Goal: Transaction & Acquisition: Purchase product/service

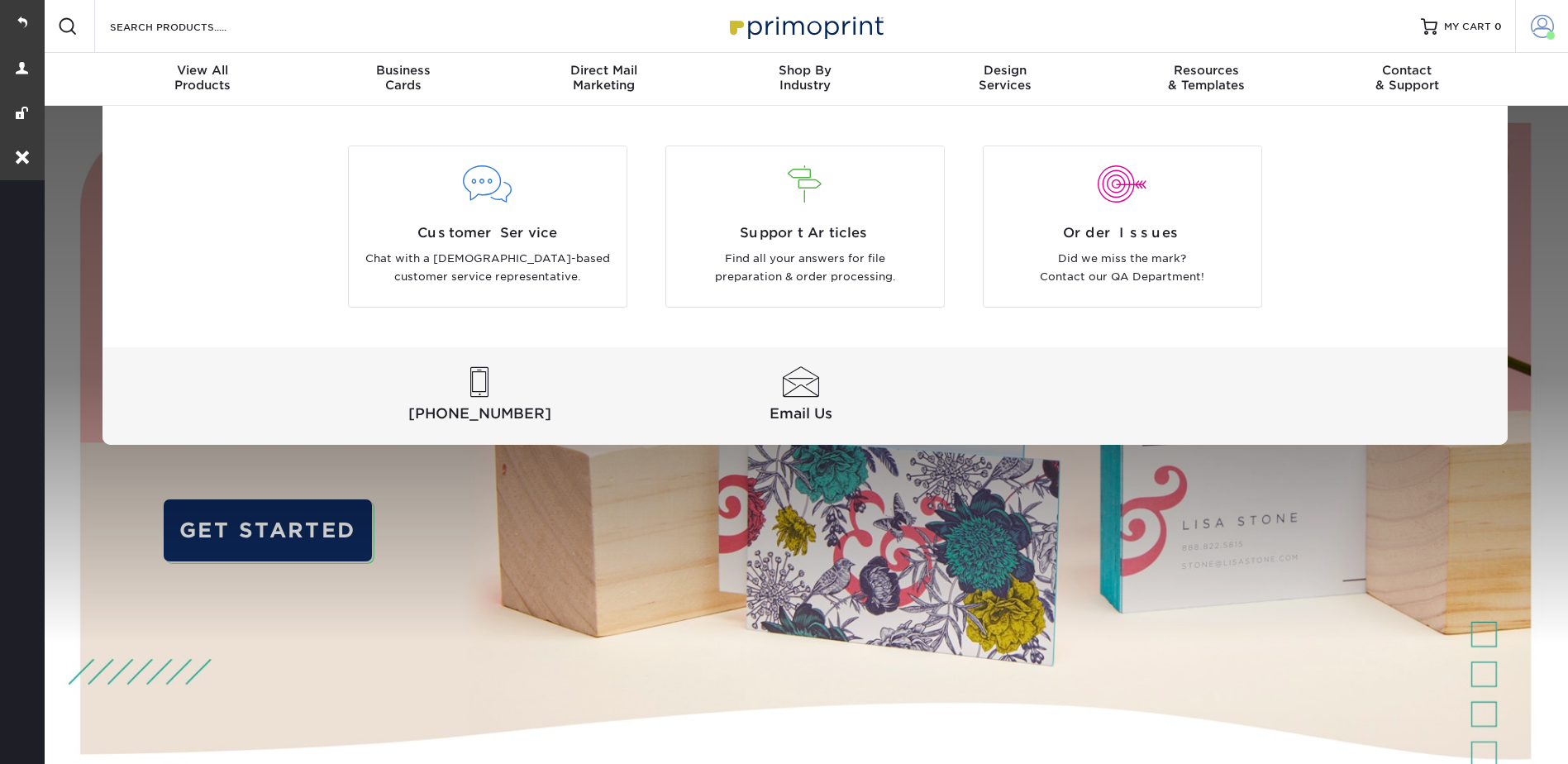
click at [1546, 19] on span at bounding box center [1542, 26] width 23 height 23
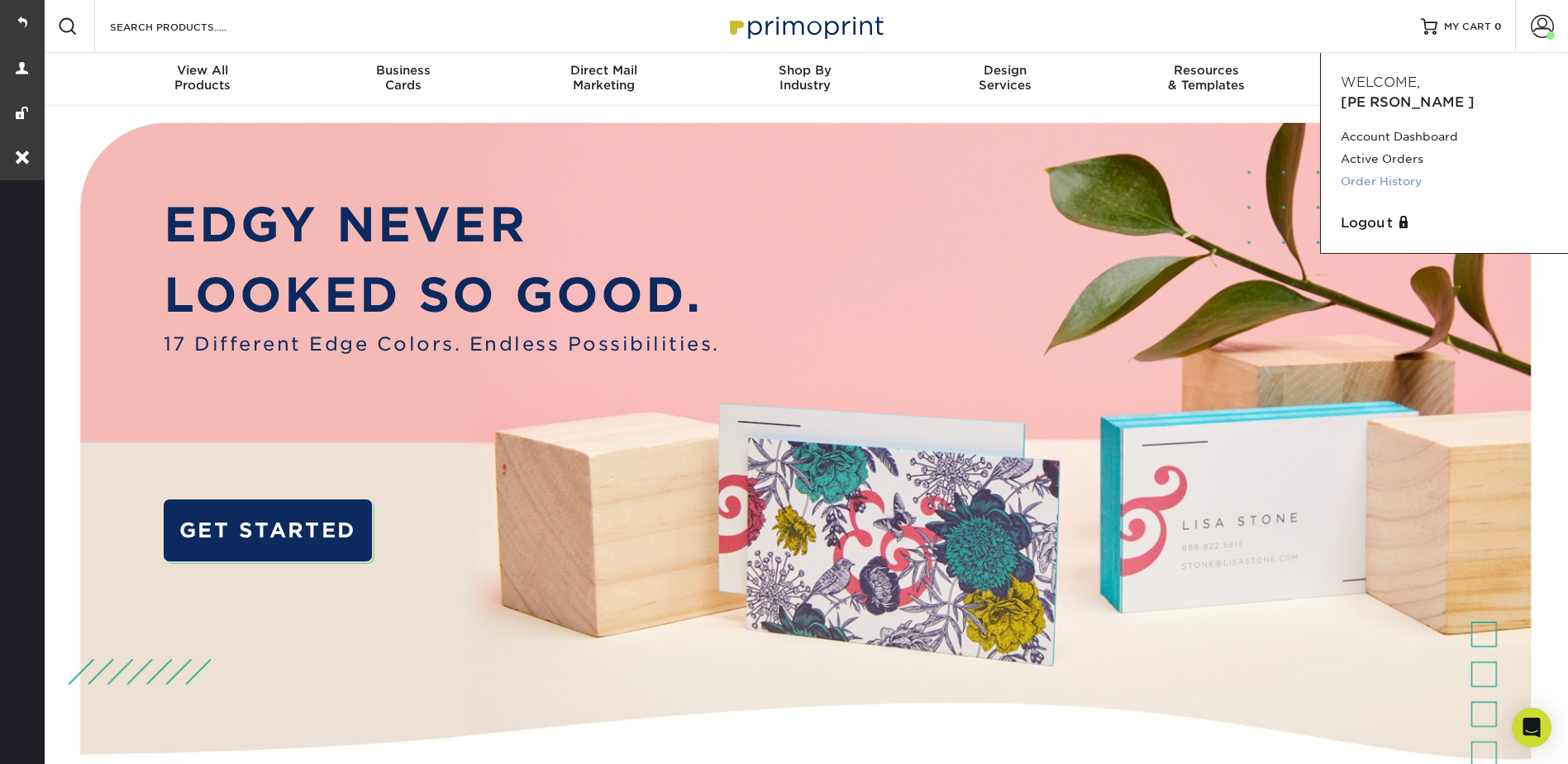
click at [1392, 170] on link "Order History" at bounding box center [1444, 182] width 207 height 22
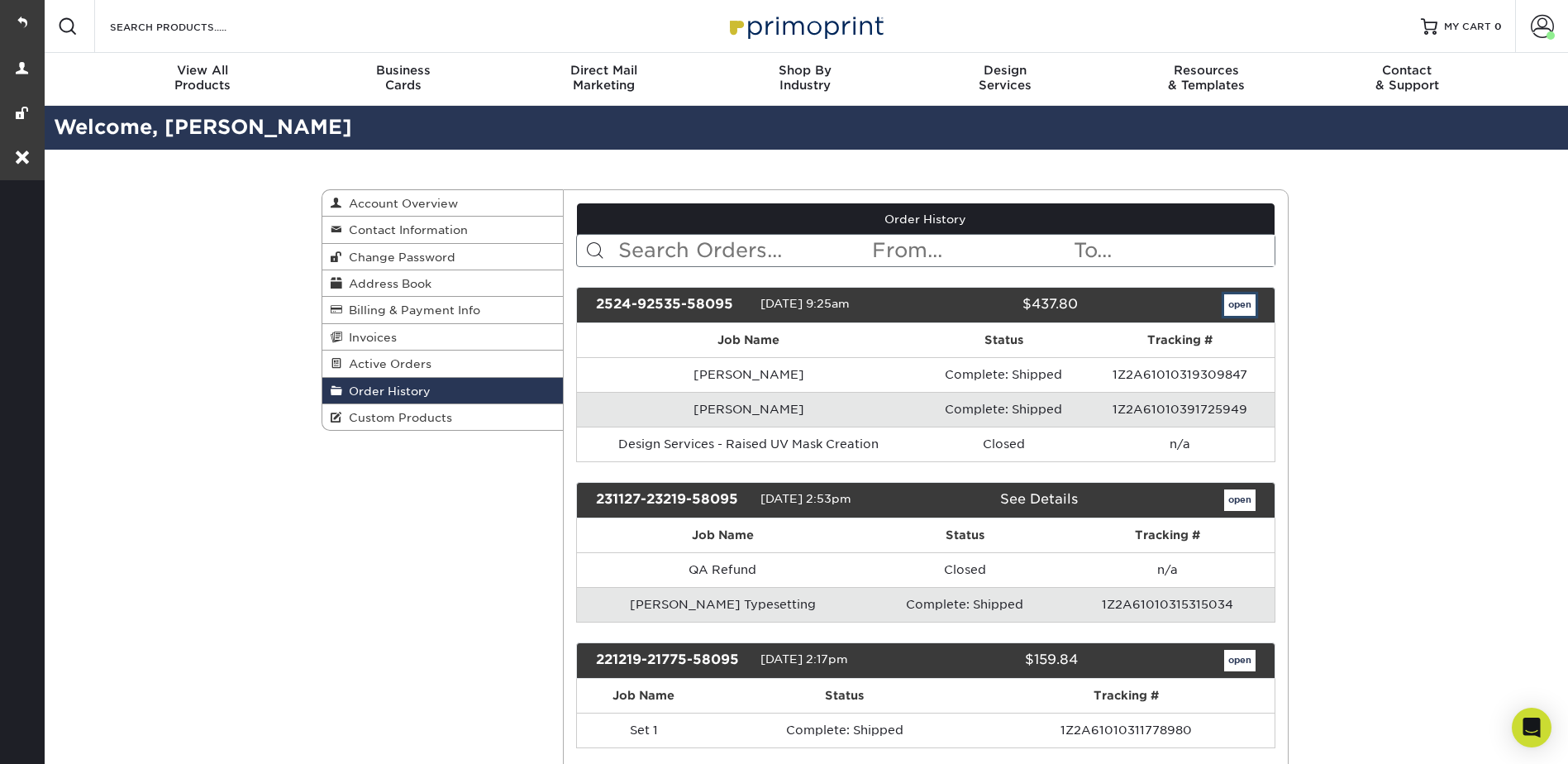
click at [1238, 302] on link "open" at bounding box center [1240, 305] width 31 height 21
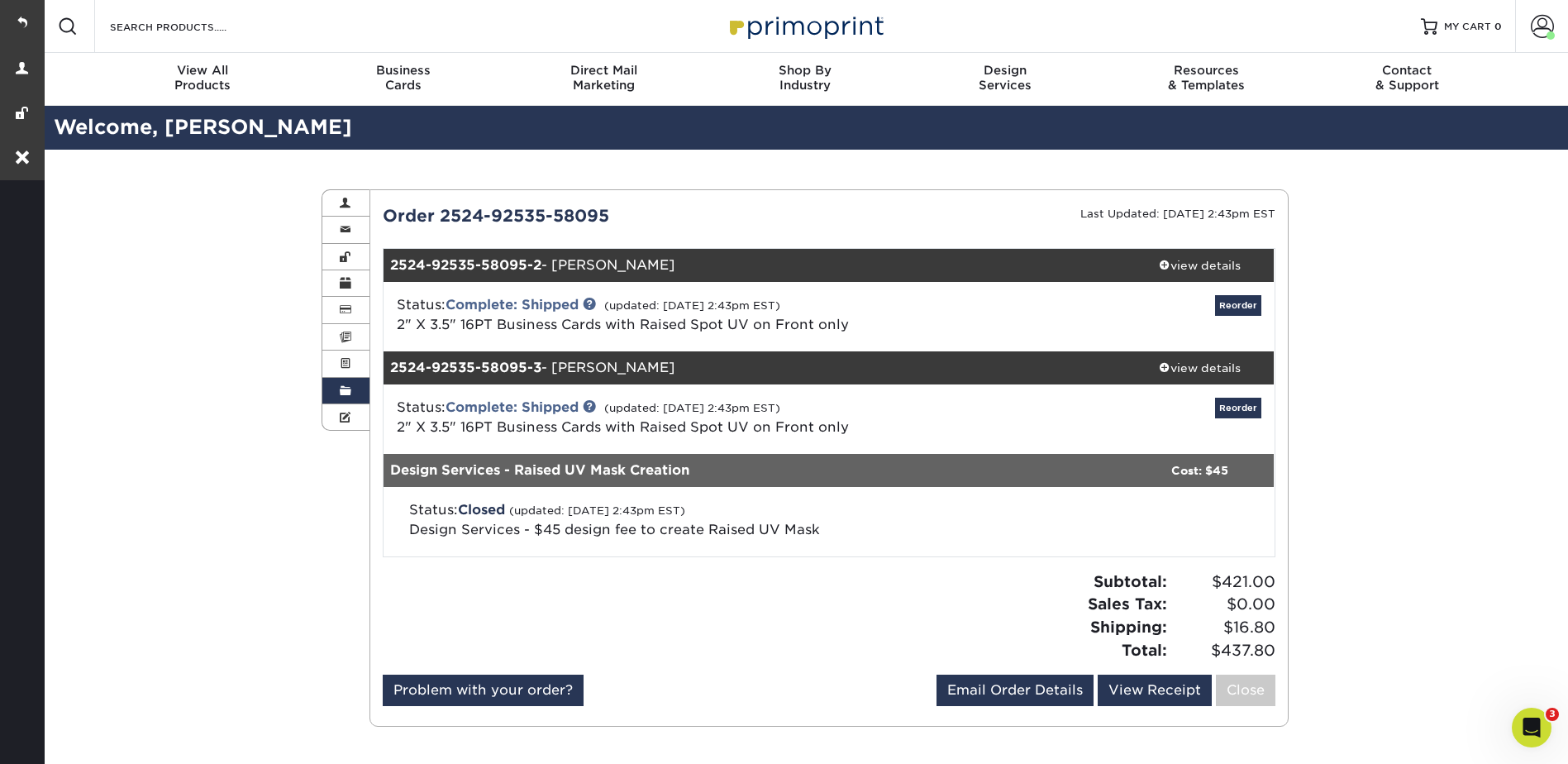
click at [1236, 305] on div "Attention: This order is currently being worked on by our processing team! Modi…" at bounding box center [829, 458] width 893 height 509
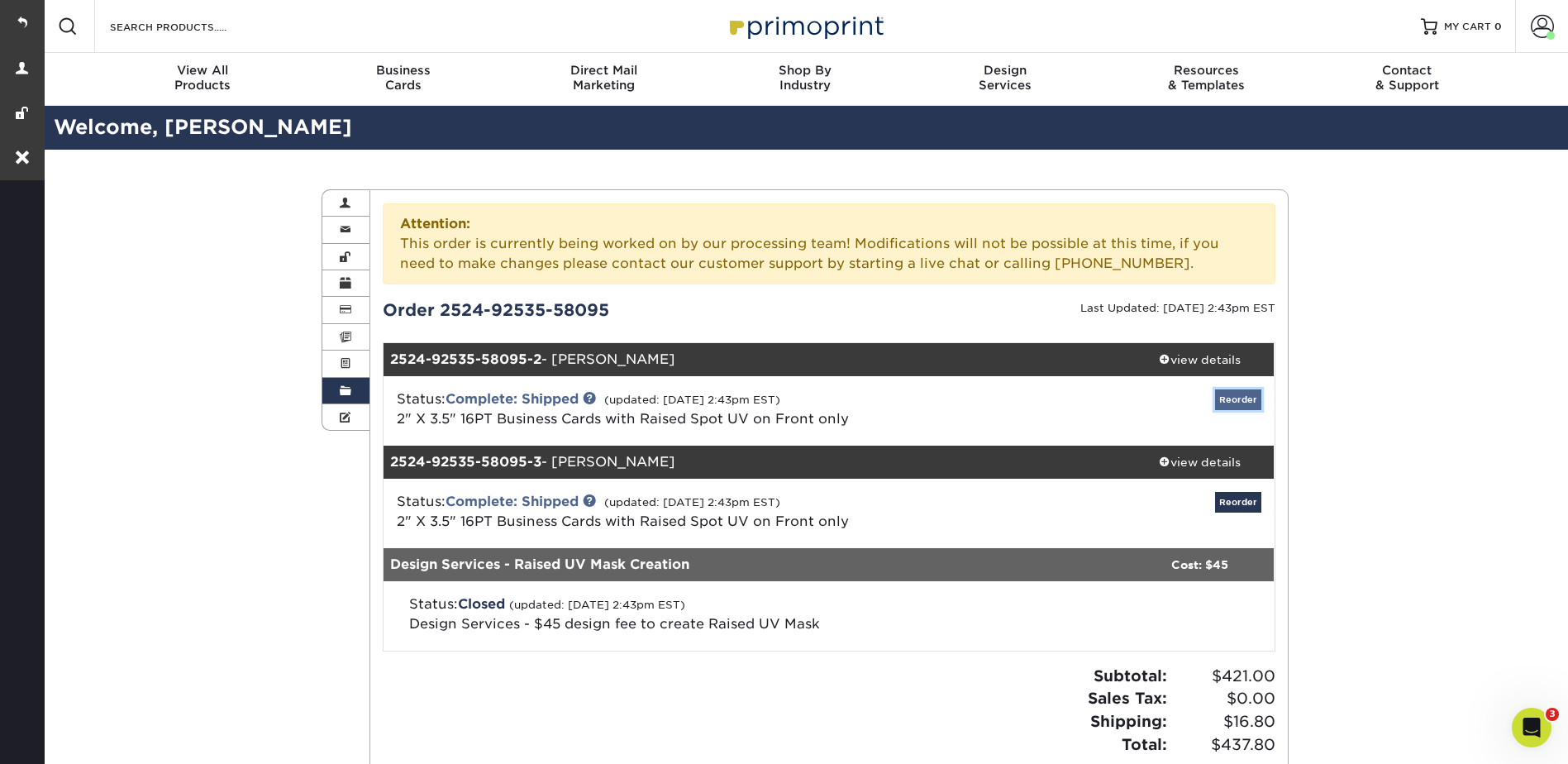
click at [1241, 389] on link "Reorder" at bounding box center [1238, 399] width 46 height 20
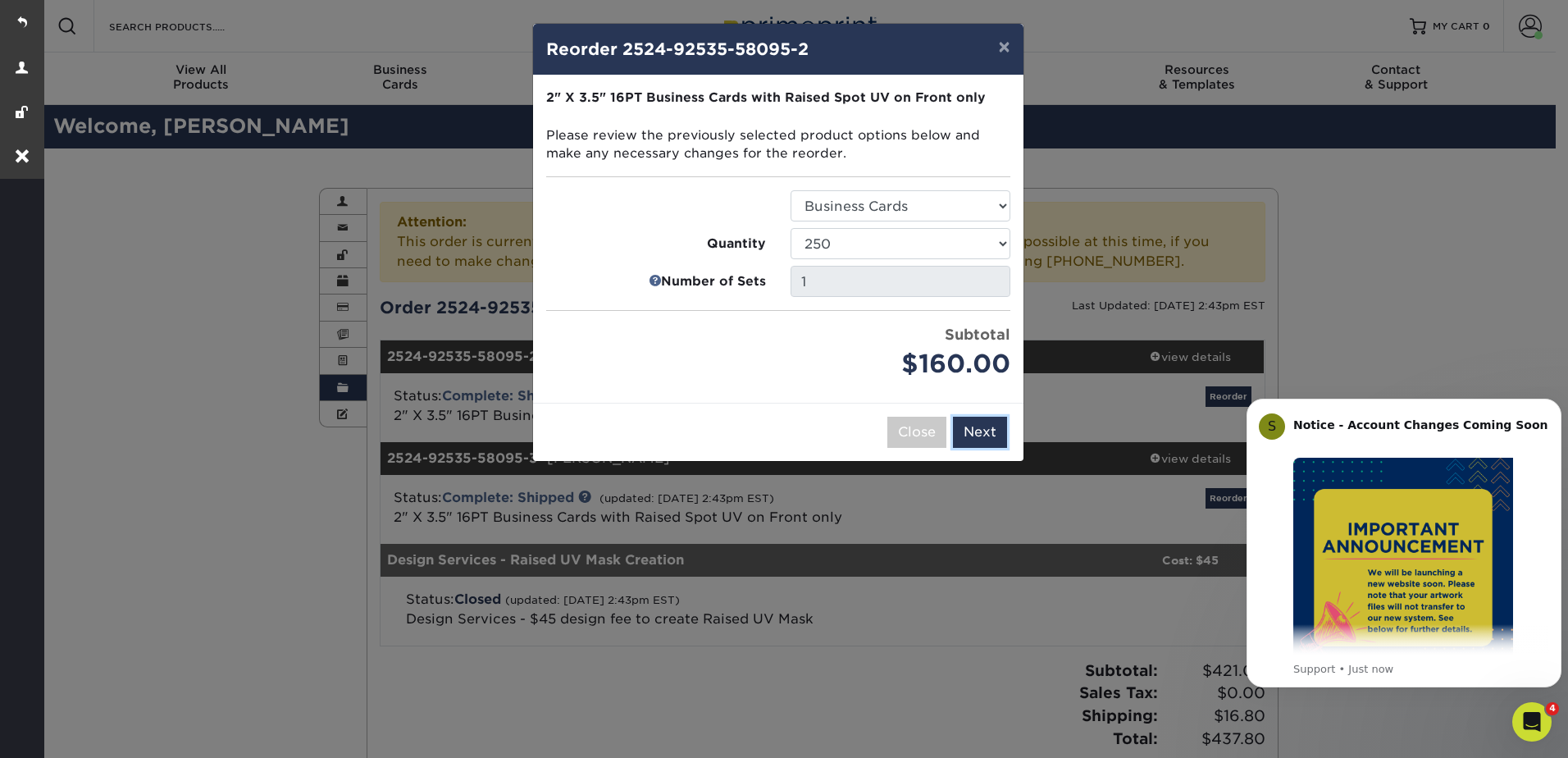
click at [974, 428] on button "Next" at bounding box center [980, 432] width 54 height 31
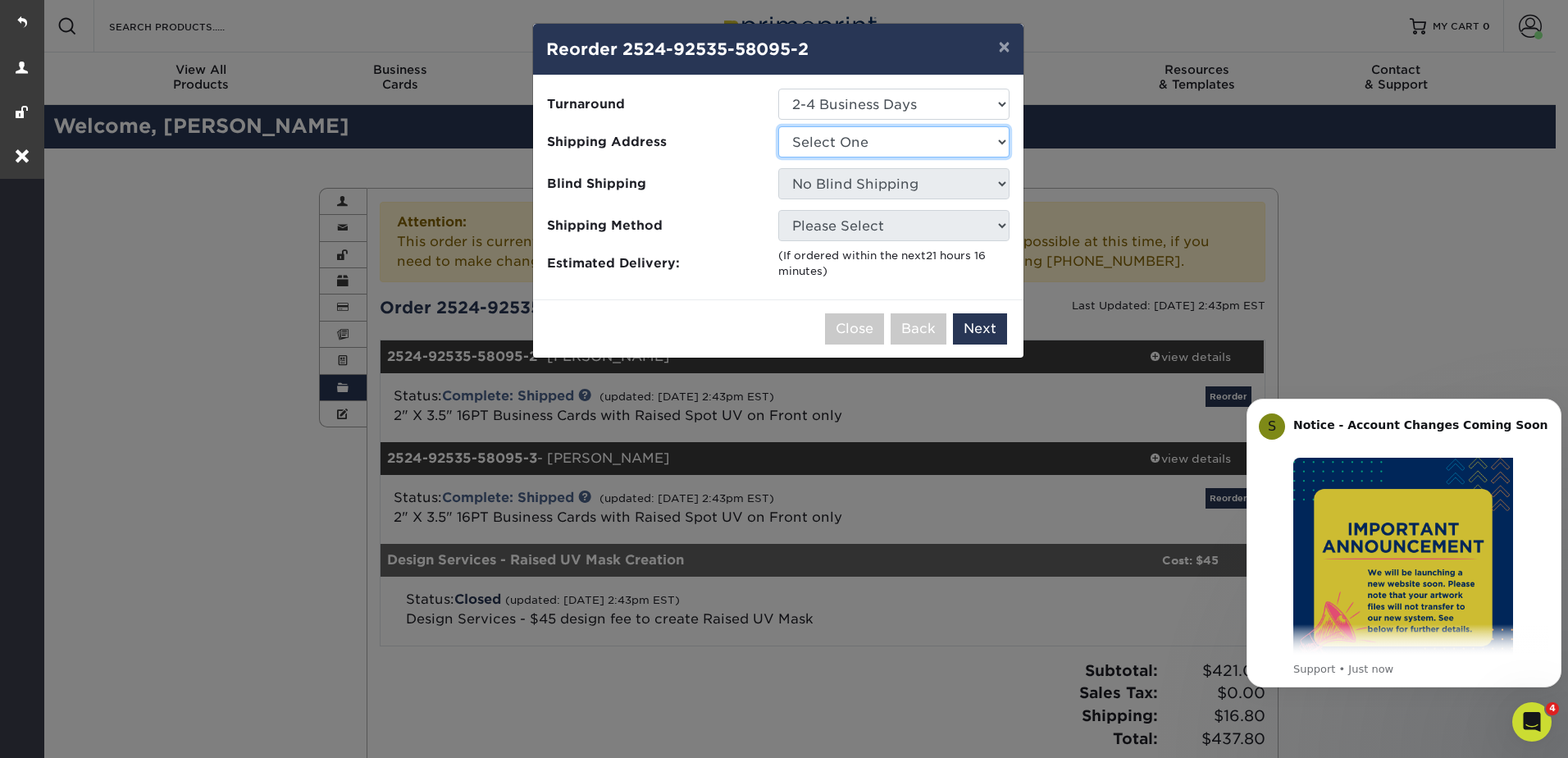
click at [825, 141] on select "Select One" at bounding box center [894, 141] width 232 height 31
select select "241973"
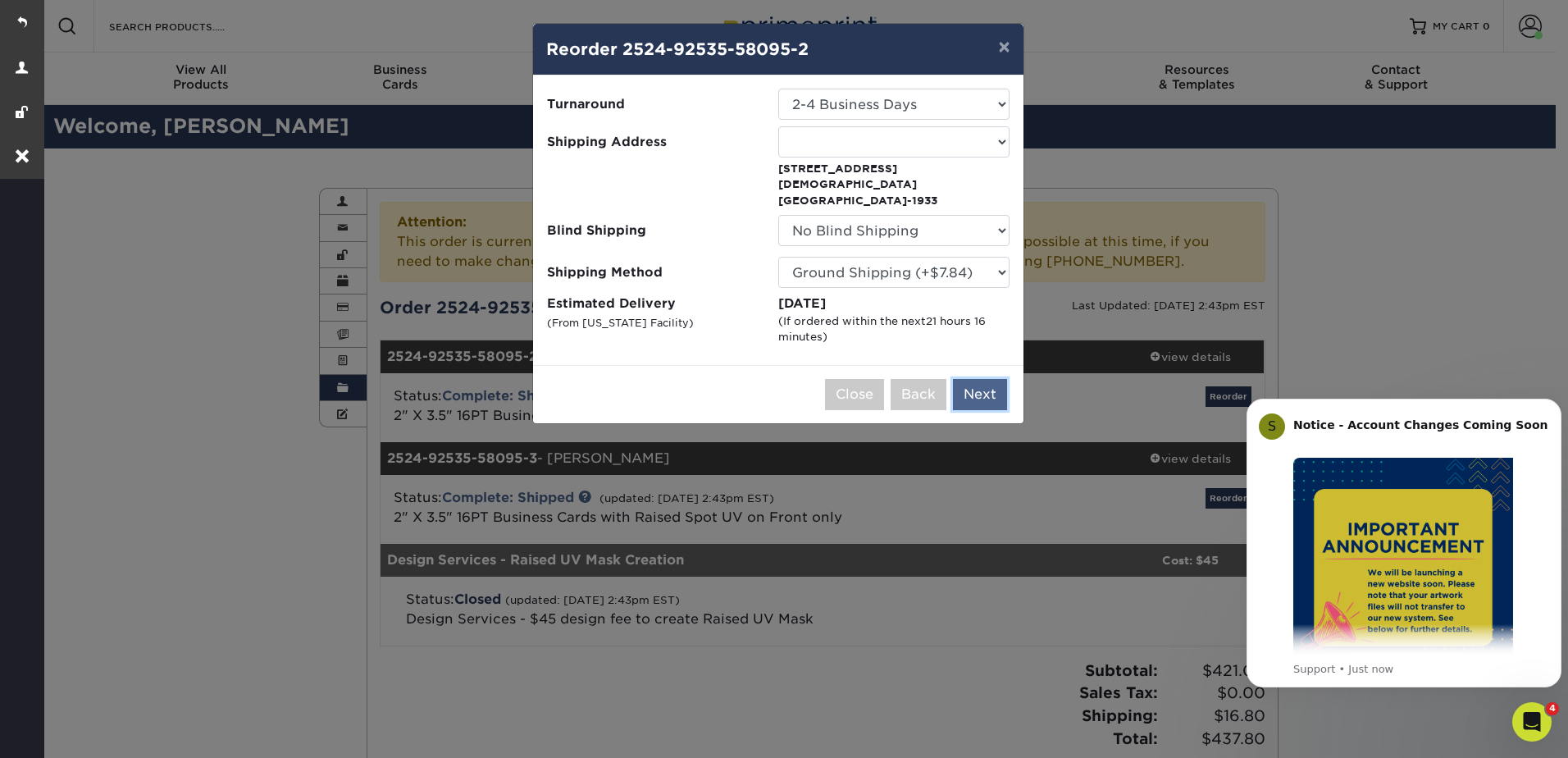
click at [981, 379] on button "Next" at bounding box center [980, 394] width 54 height 31
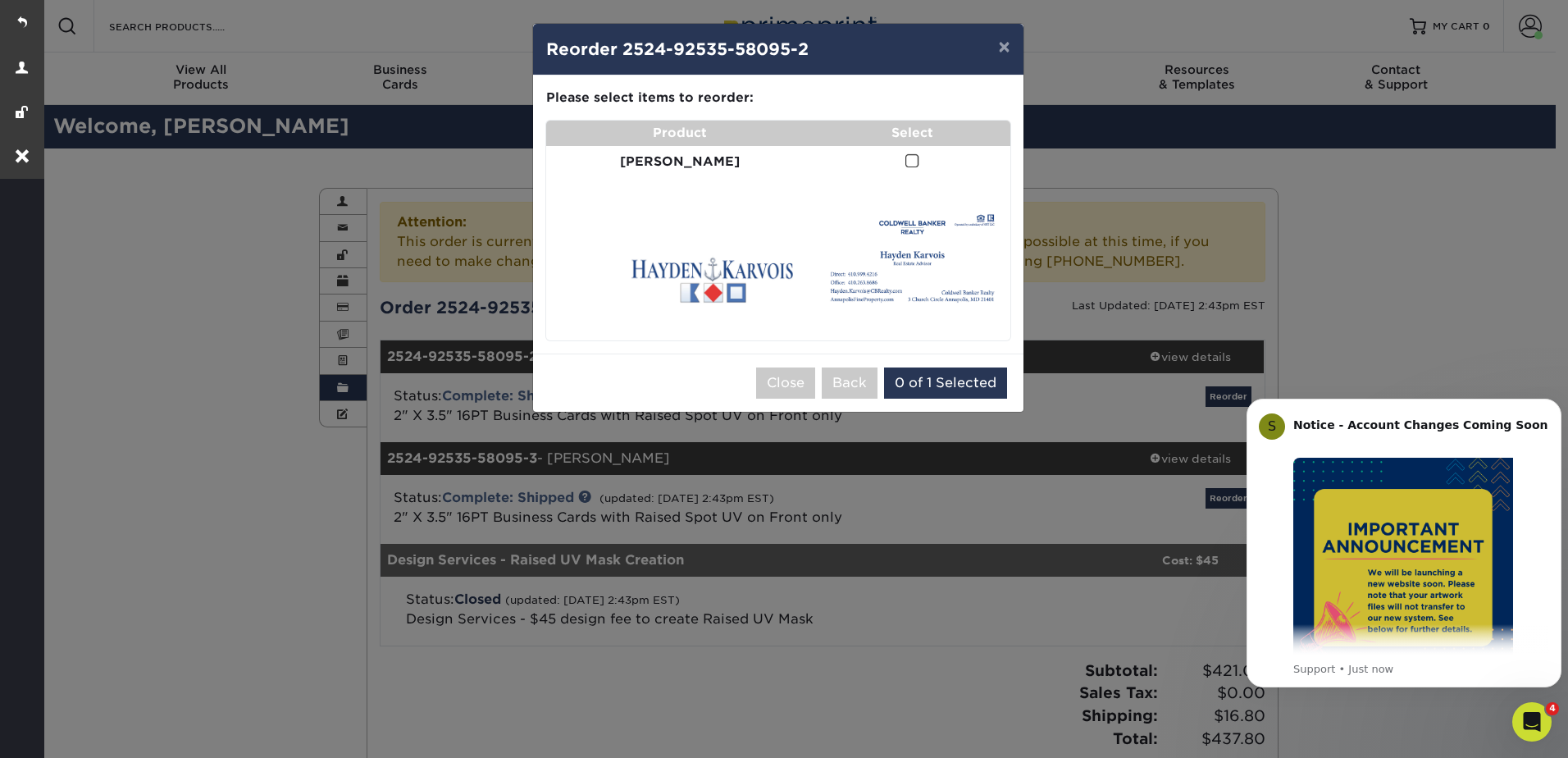
click at [905, 156] on span at bounding box center [912, 161] width 14 height 16
click at [0, 0] on input "checkbox" at bounding box center [0, 0] width 0 height 0
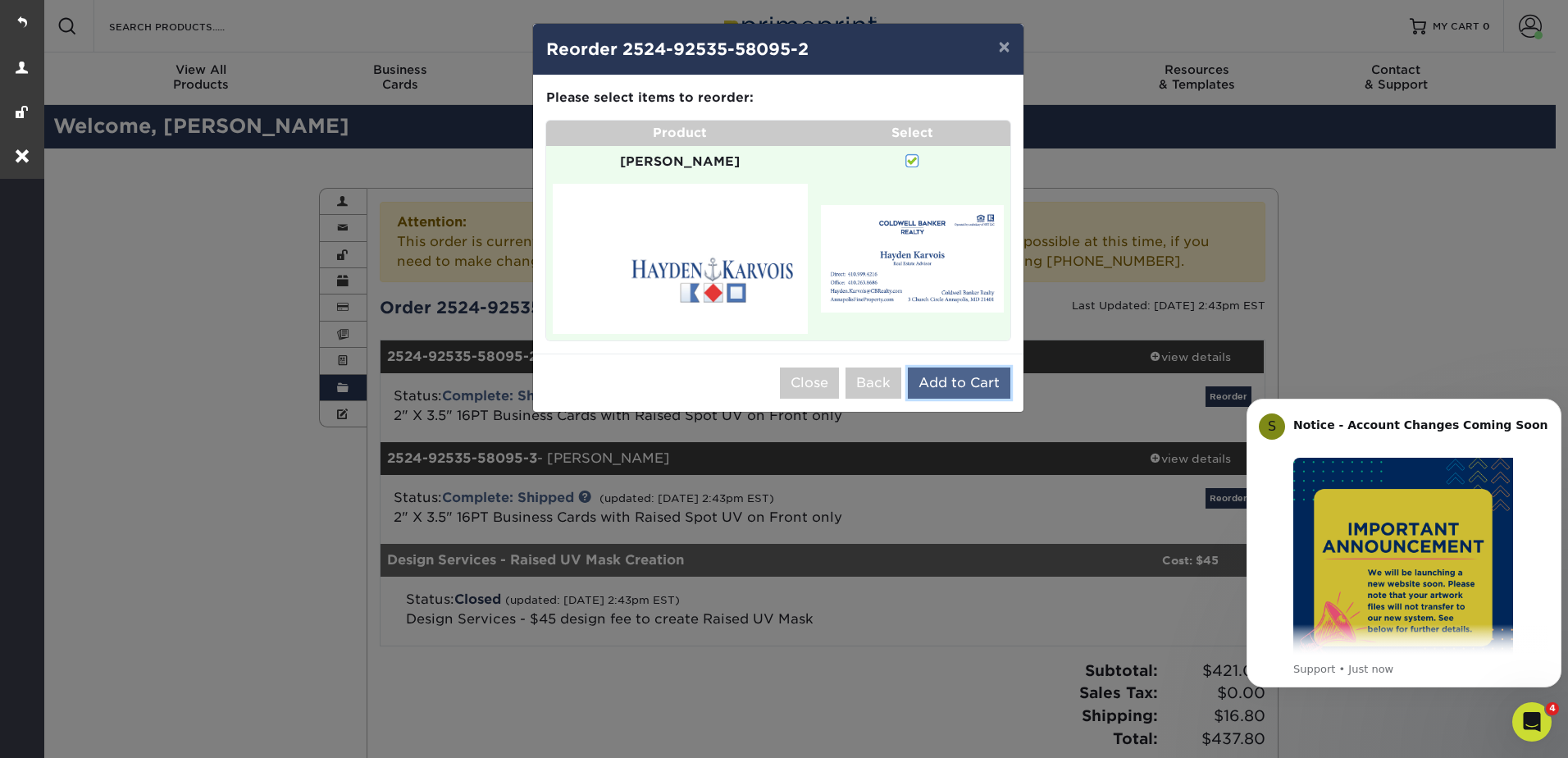
click at [947, 368] on button "Add to Cart" at bounding box center [960, 383] width 103 height 31
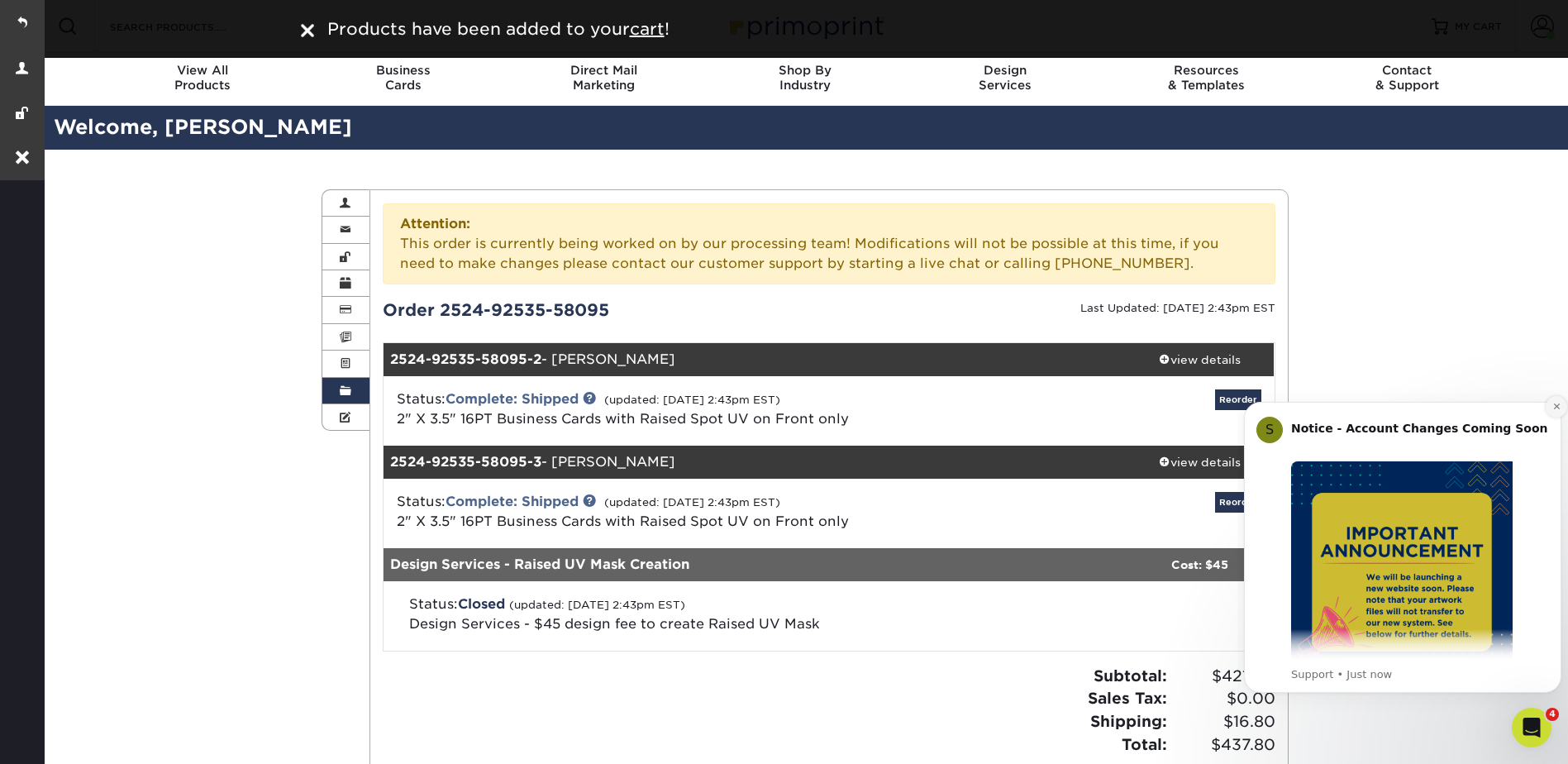
click at [1556, 403] on icon "Dismiss notification" at bounding box center [1557, 407] width 9 height 9
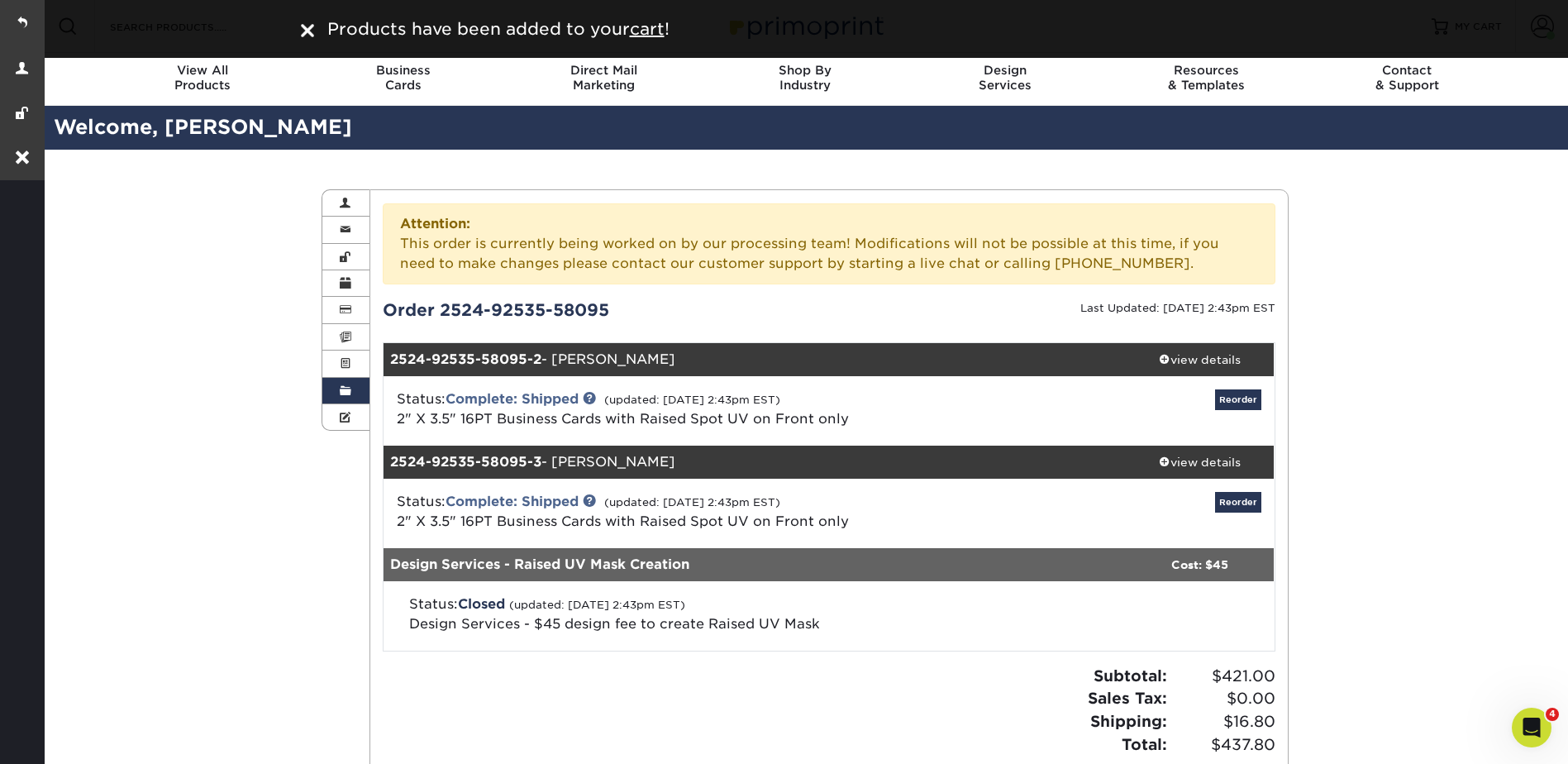
drag, startPoint x: 1391, startPoint y: 284, endPoint x: 1403, endPoint y: 281, distance: 12.4
click at [1391, 283] on div "Order History Account Overview Contact Information Change Password Address Book…" at bounding box center [805, 505] width 1526 height 710
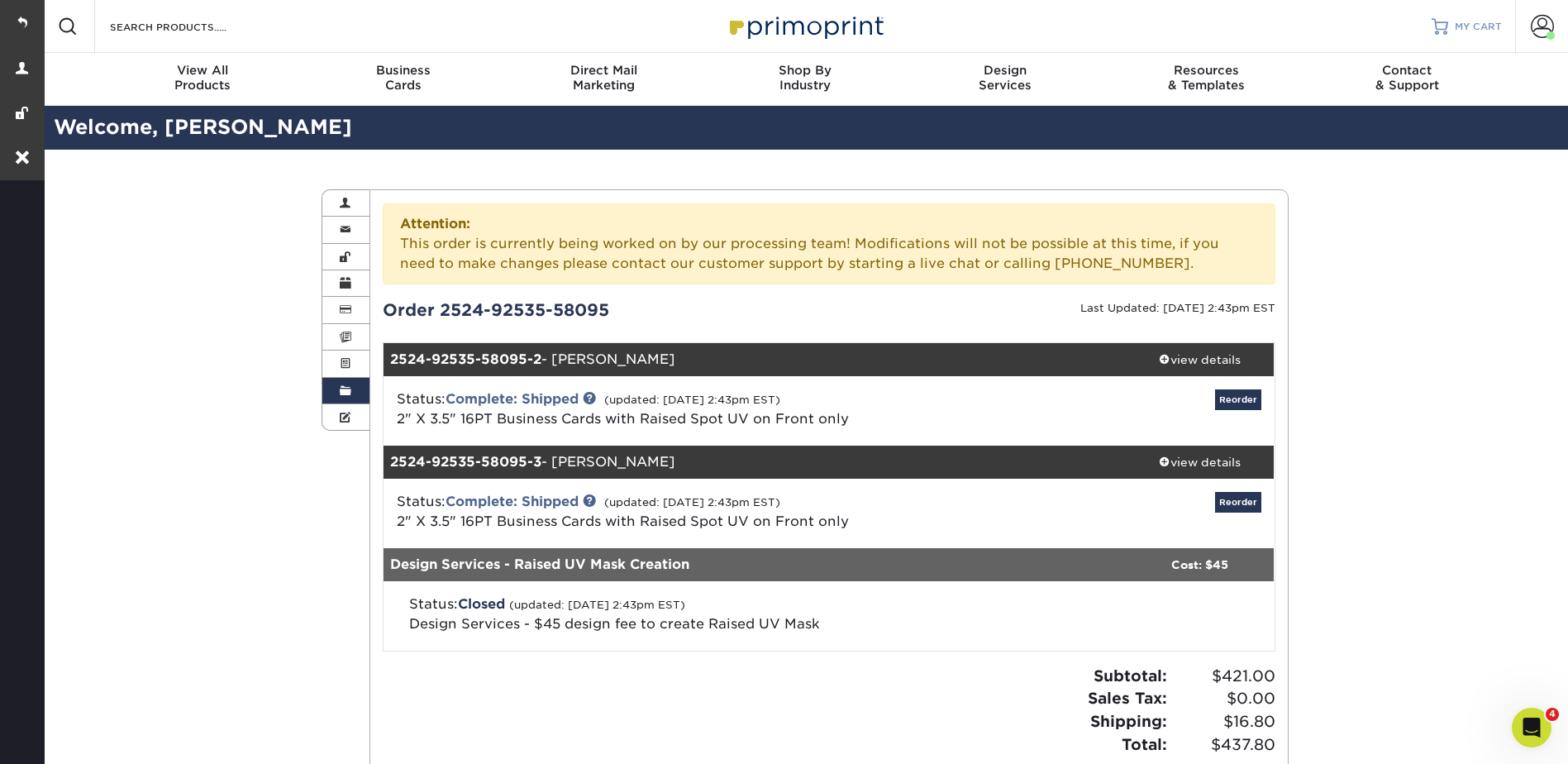
click at [1471, 14] on link "MY CART" at bounding box center [1467, 26] width 70 height 53
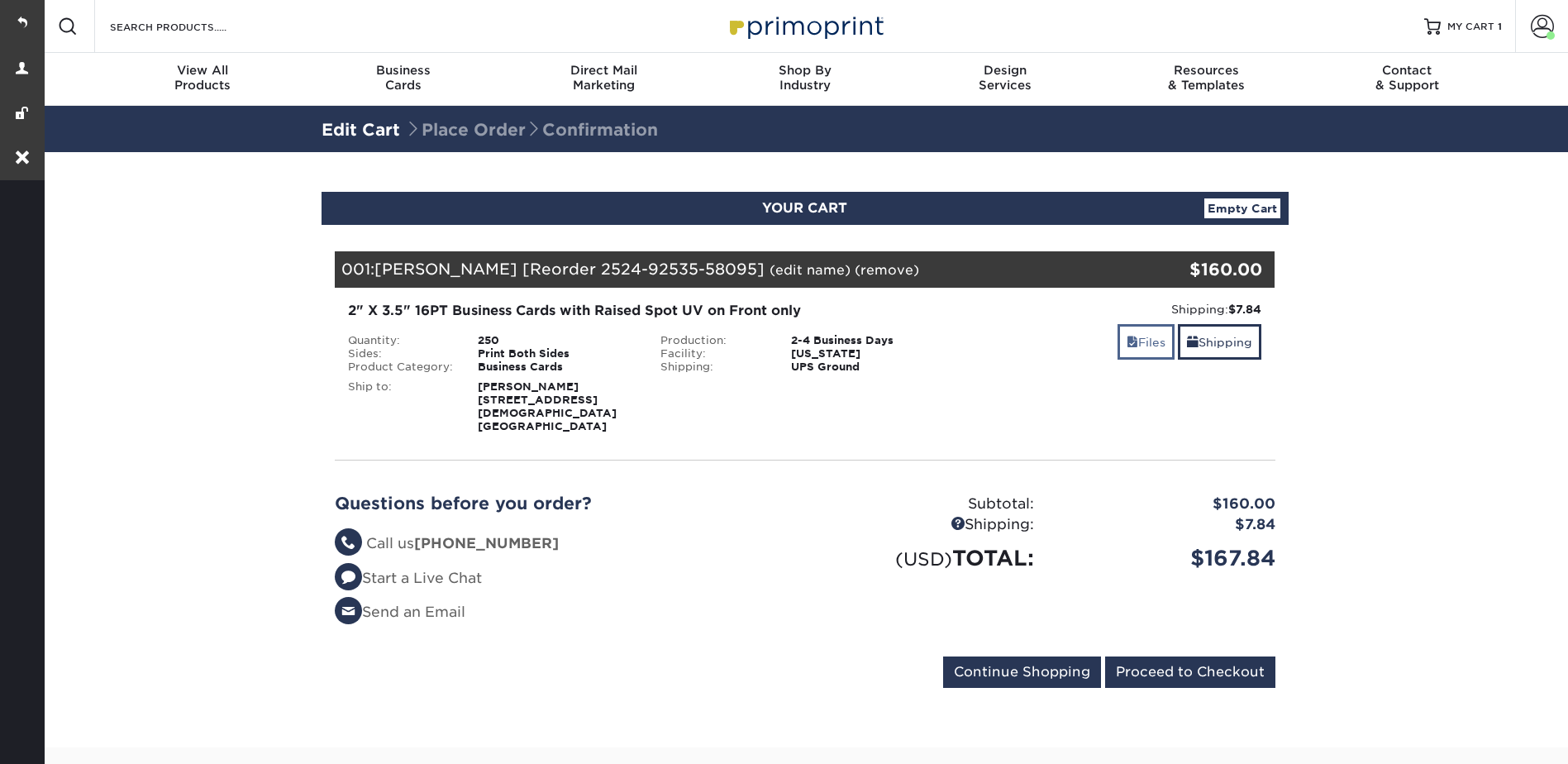
click at [1139, 324] on div "Shipping: $7.84 Discount: - $0.00 Files Shipping" at bounding box center [1118, 367] width 313 height 132
click at [1138, 334] on link "Files" at bounding box center [1147, 342] width 57 height 35
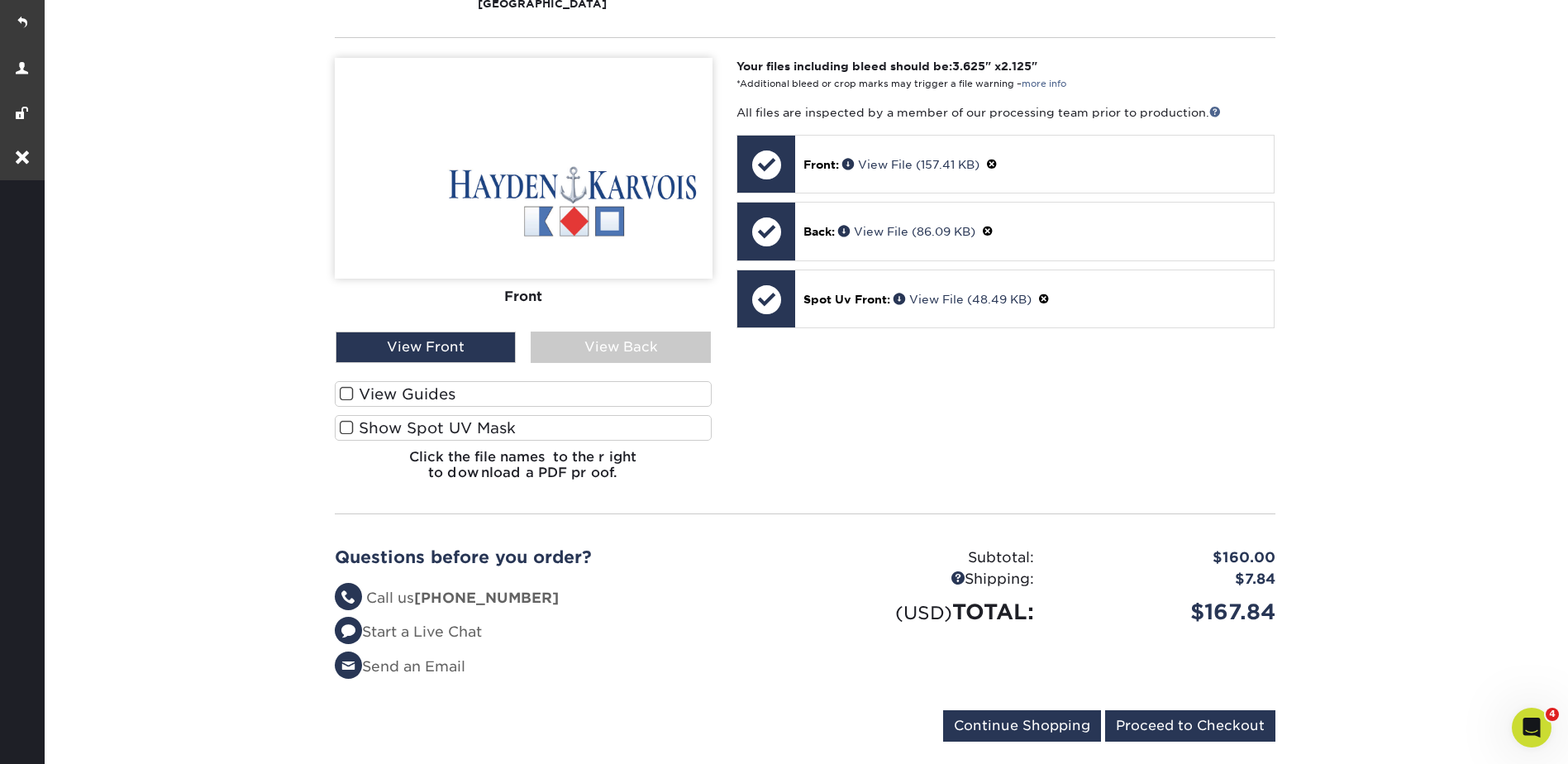
scroll to position [579, 0]
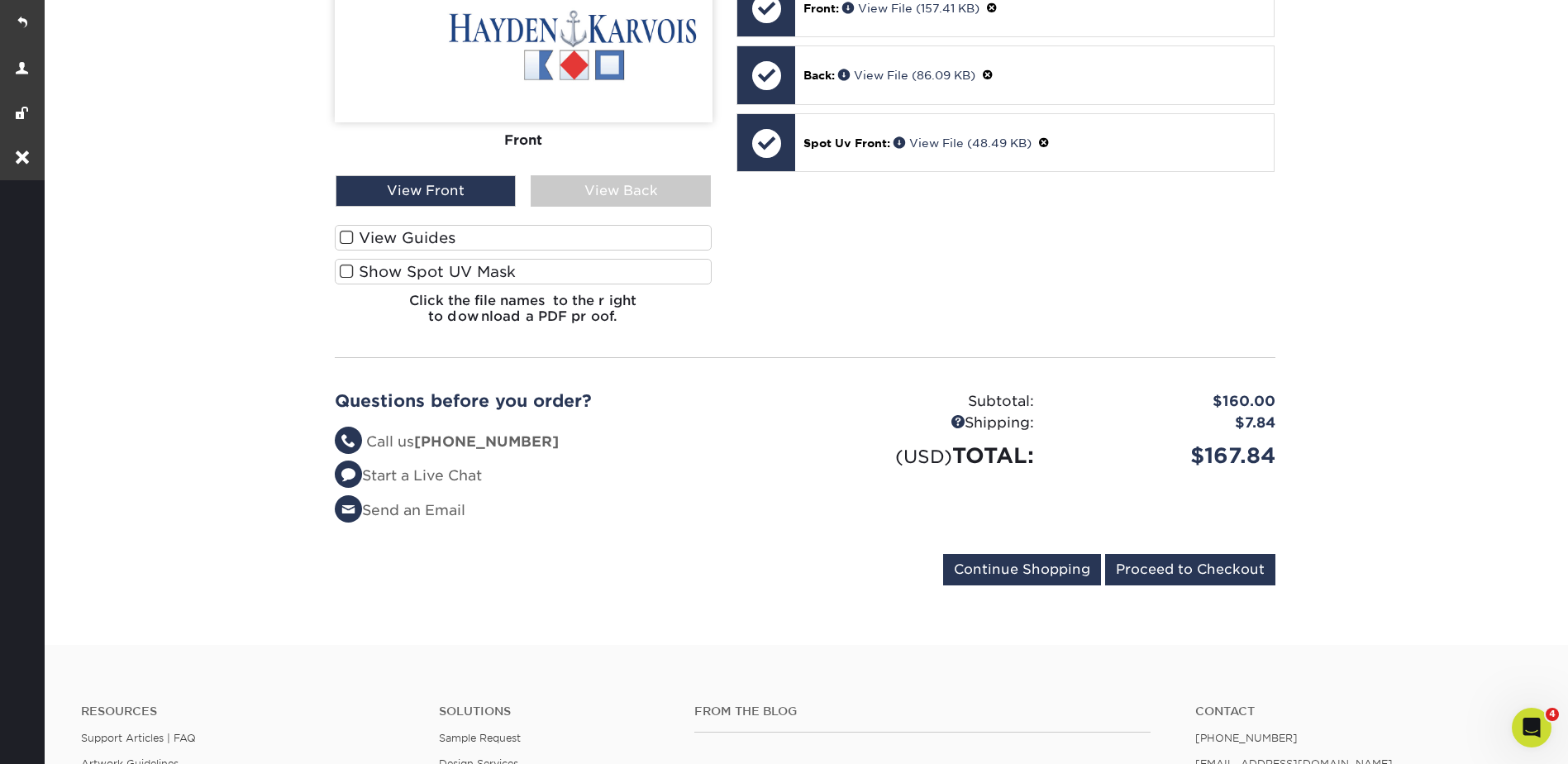
click at [596, 196] on div "Front Back View Front View Back Front Back" at bounding box center [523, 119] width 378 height 436
click at [603, 179] on div "View Back" at bounding box center [621, 191] width 181 height 31
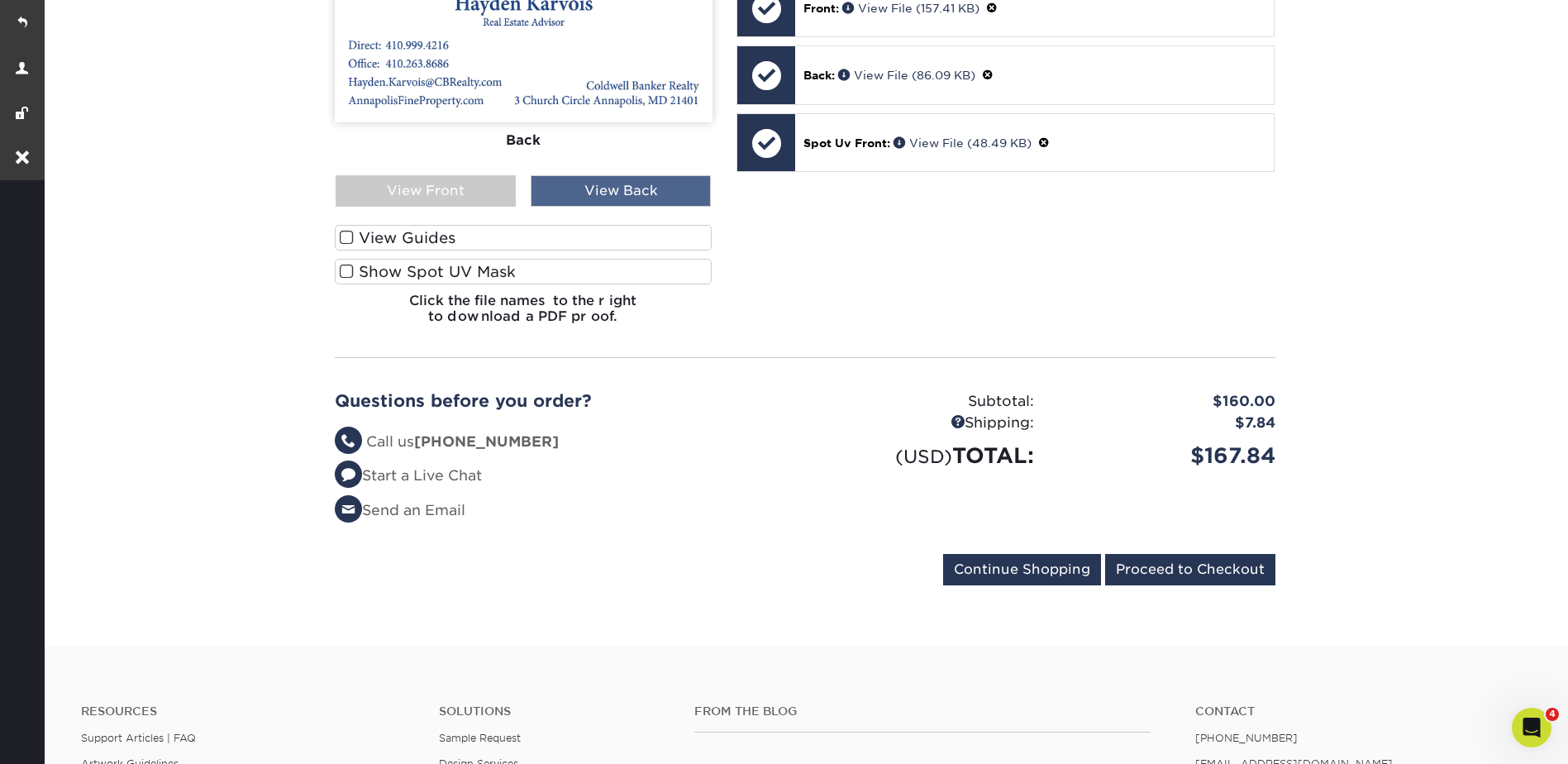
scroll to position [248, 0]
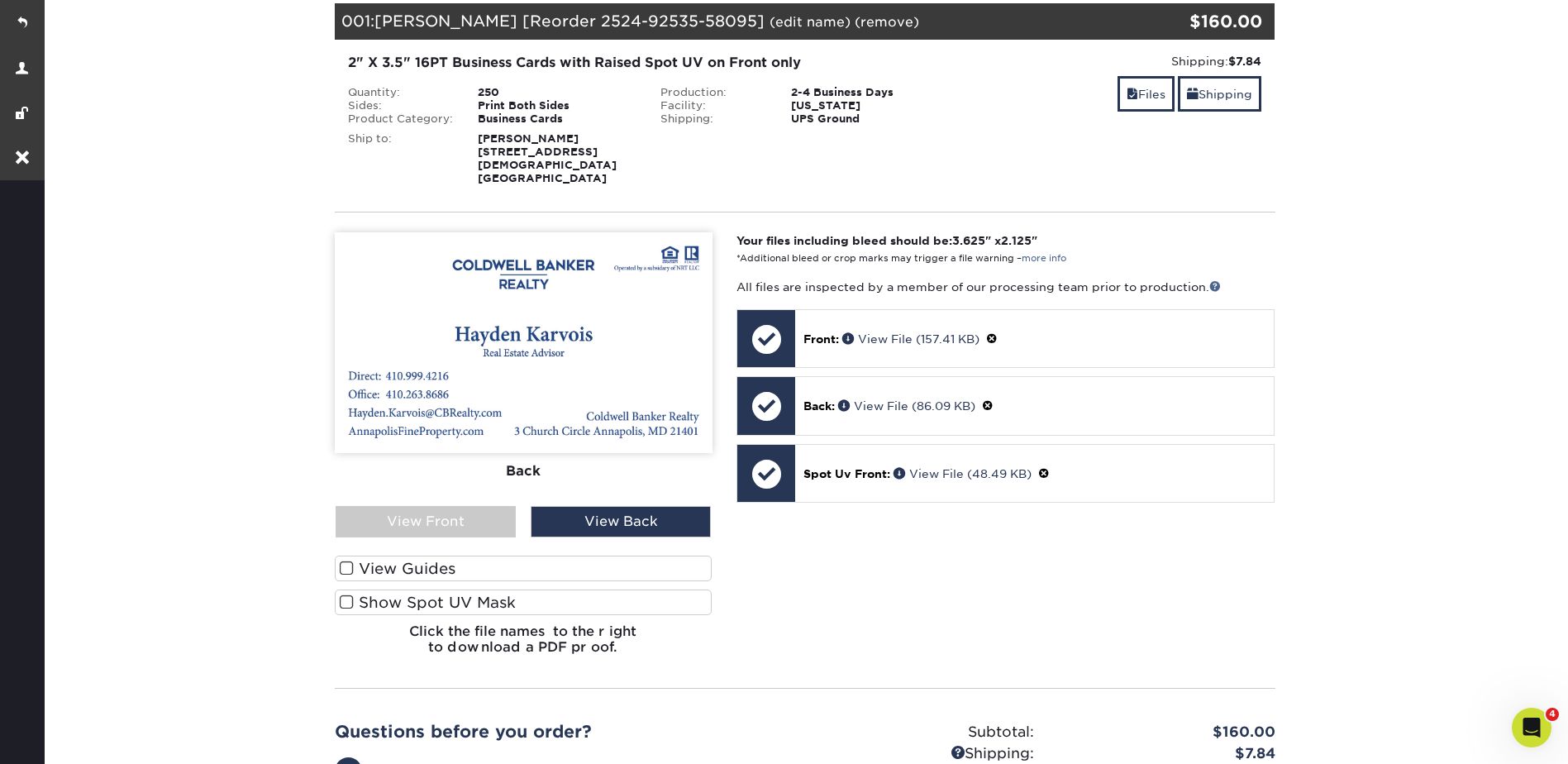
click at [486, 589] on label "Show Spot UV Mask" at bounding box center [523, 602] width 378 height 26
click at [0, 0] on input "Show Spot UV Mask" at bounding box center [0, 0] width 0 height 0
click at [486, 589] on label "Show Spot UV Mask" at bounding box center [523, 602] width 378 height 26
click at [0, 0] on input "Show Spot UV Mask" at bounding box center [0, 0] width 0 height 0
click at [467, 517] on div "View Front" at bounding box center [425, 521] width 181 height 31
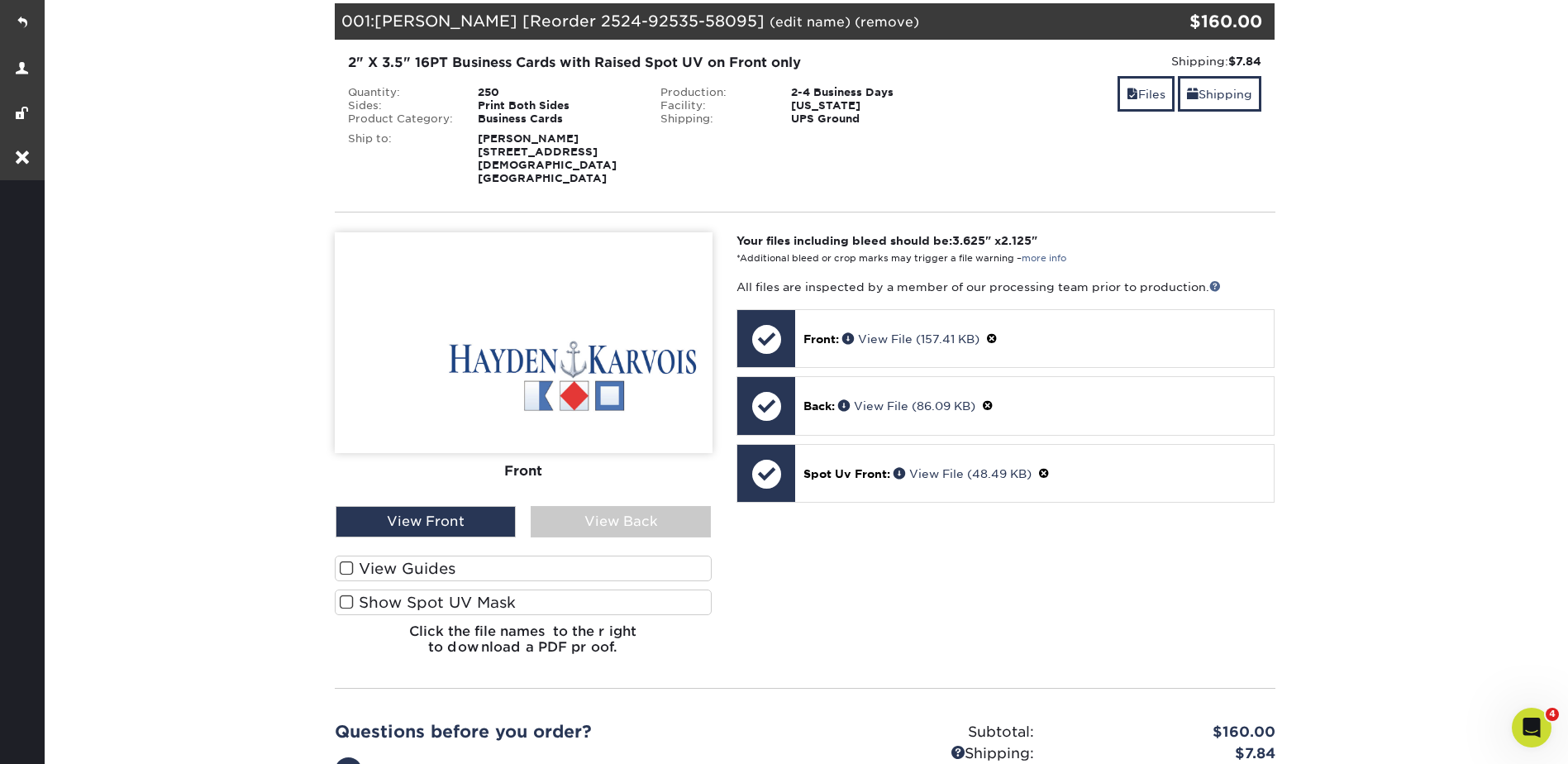
click at [496, 592] on label "Show Spot UV Mask" at bounding box center [523, 602] width 378 height 26
click at [0, 0] on input "Show Spot UV Mask" at bounding box center [0, 0] width 0 height 0
click at [496, 592] on label "Show Spot UV Mask" at bounding box center [523, 602] width 378 height 26
click at [0, 0] on input "Show Spot UV Mask" at bounding box center [0, 0] width 0 height 0
click at [593, 517] on div "View Back" at bounding box center [621, 521] width 181 height 31
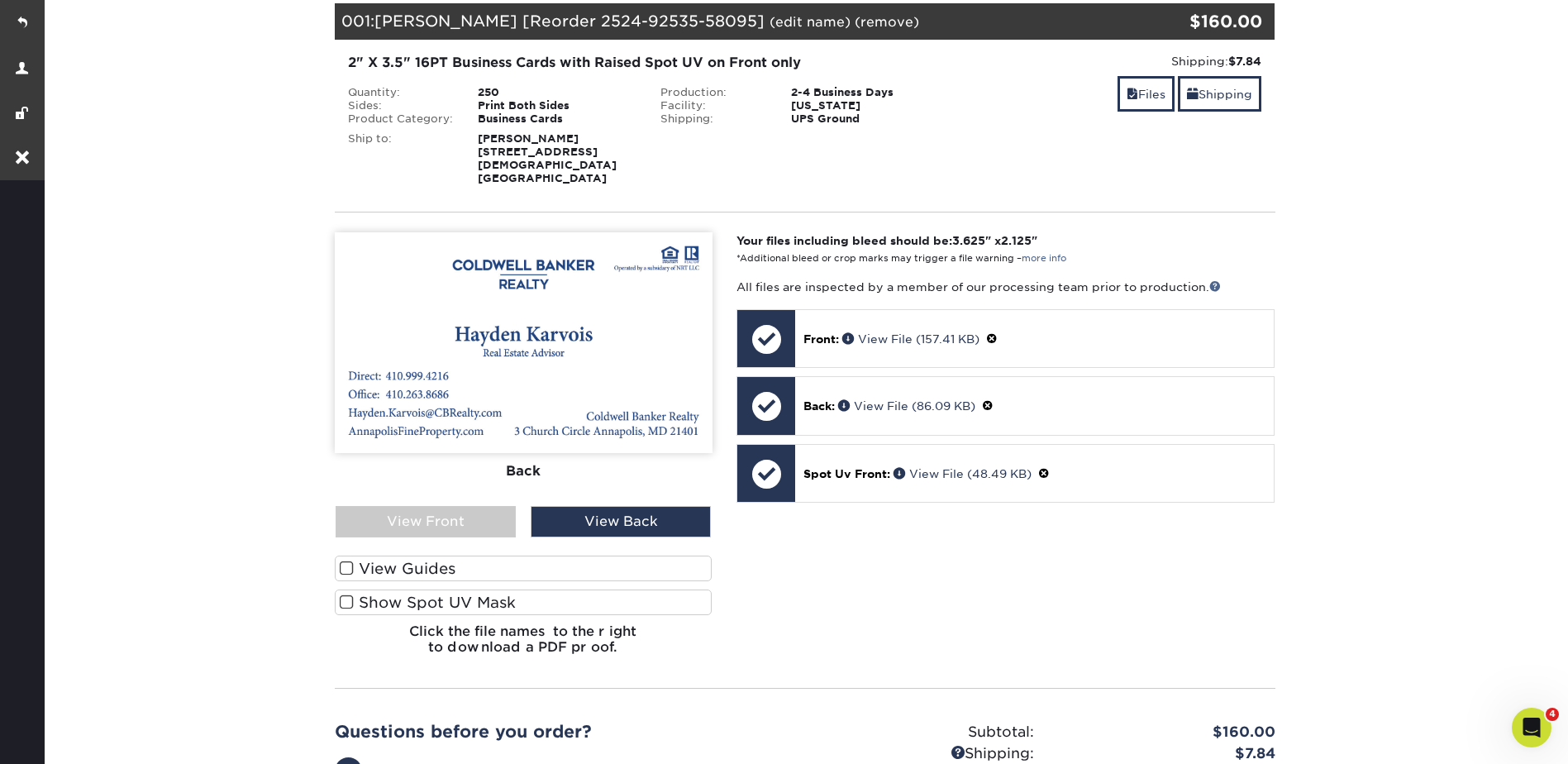
click at [1495, 182] on section "YOUR CART Empty Cart Your Cart is Empty View Account Active Orders Order Histor…" at bounding box center [805, 439] width 1526 height 1071
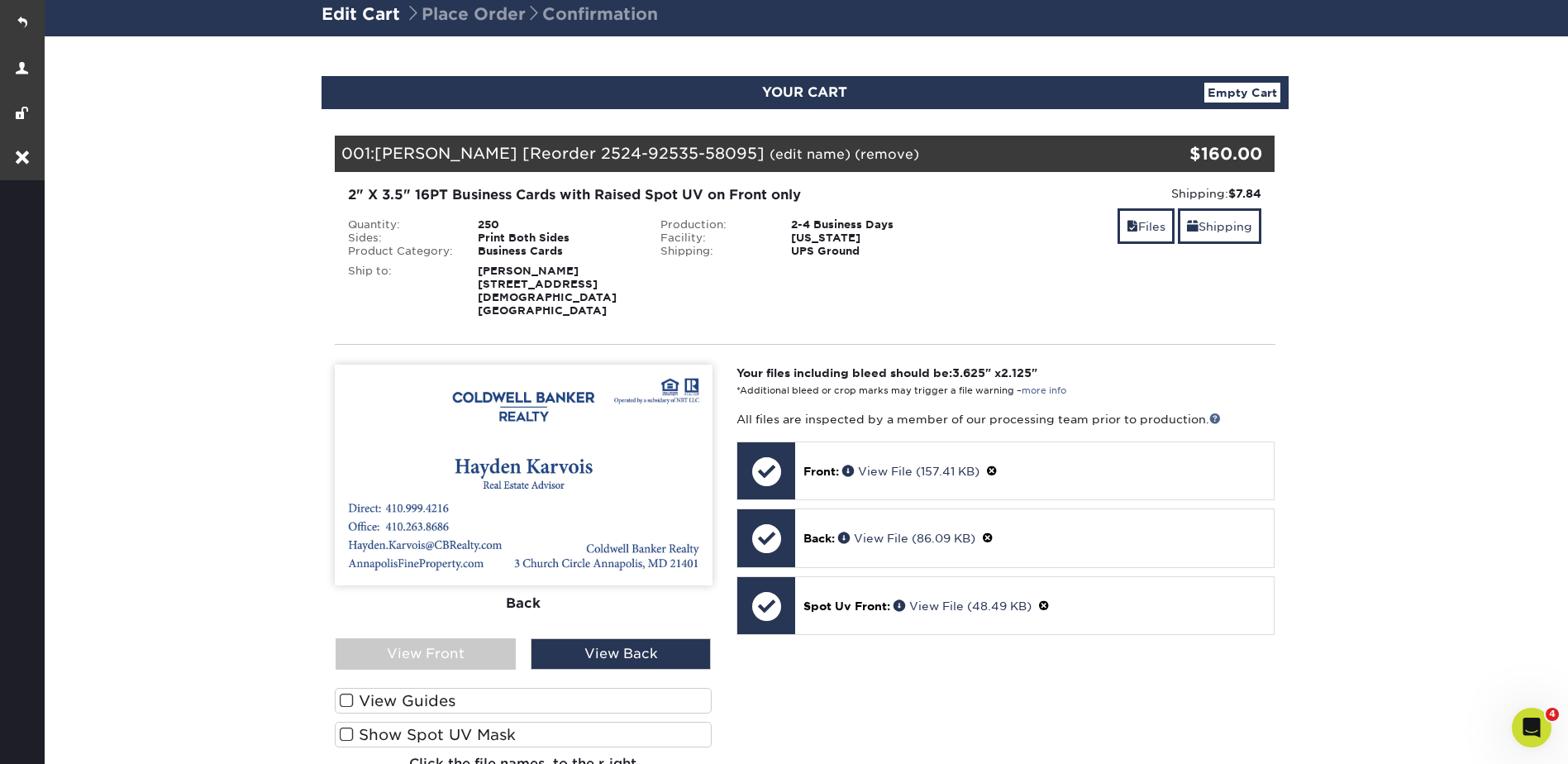
scroll to position [0, 0]
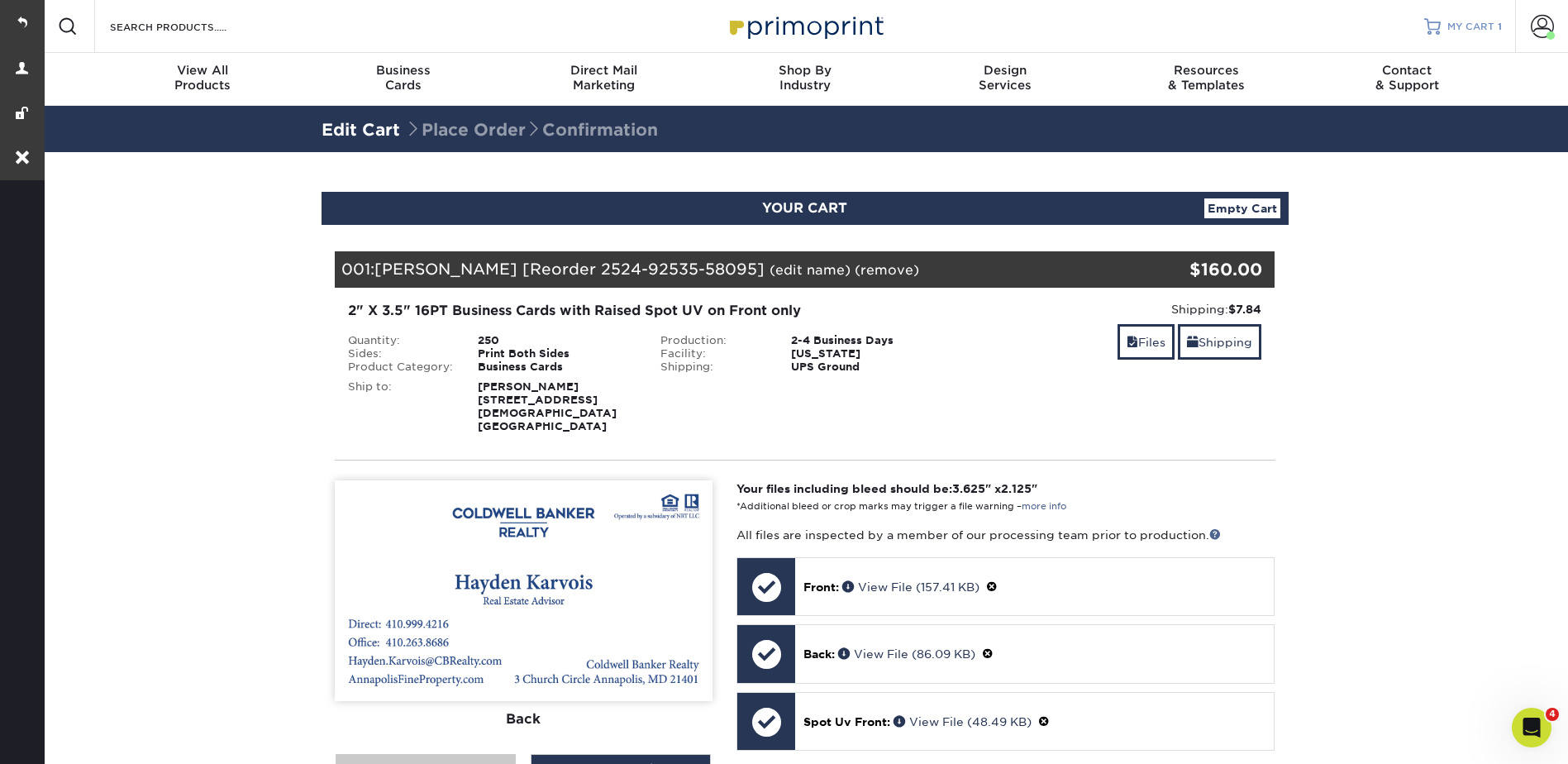
click at [1478, 24] on span "MY CART" at bounding box center [1471, 26] width 47 height 14
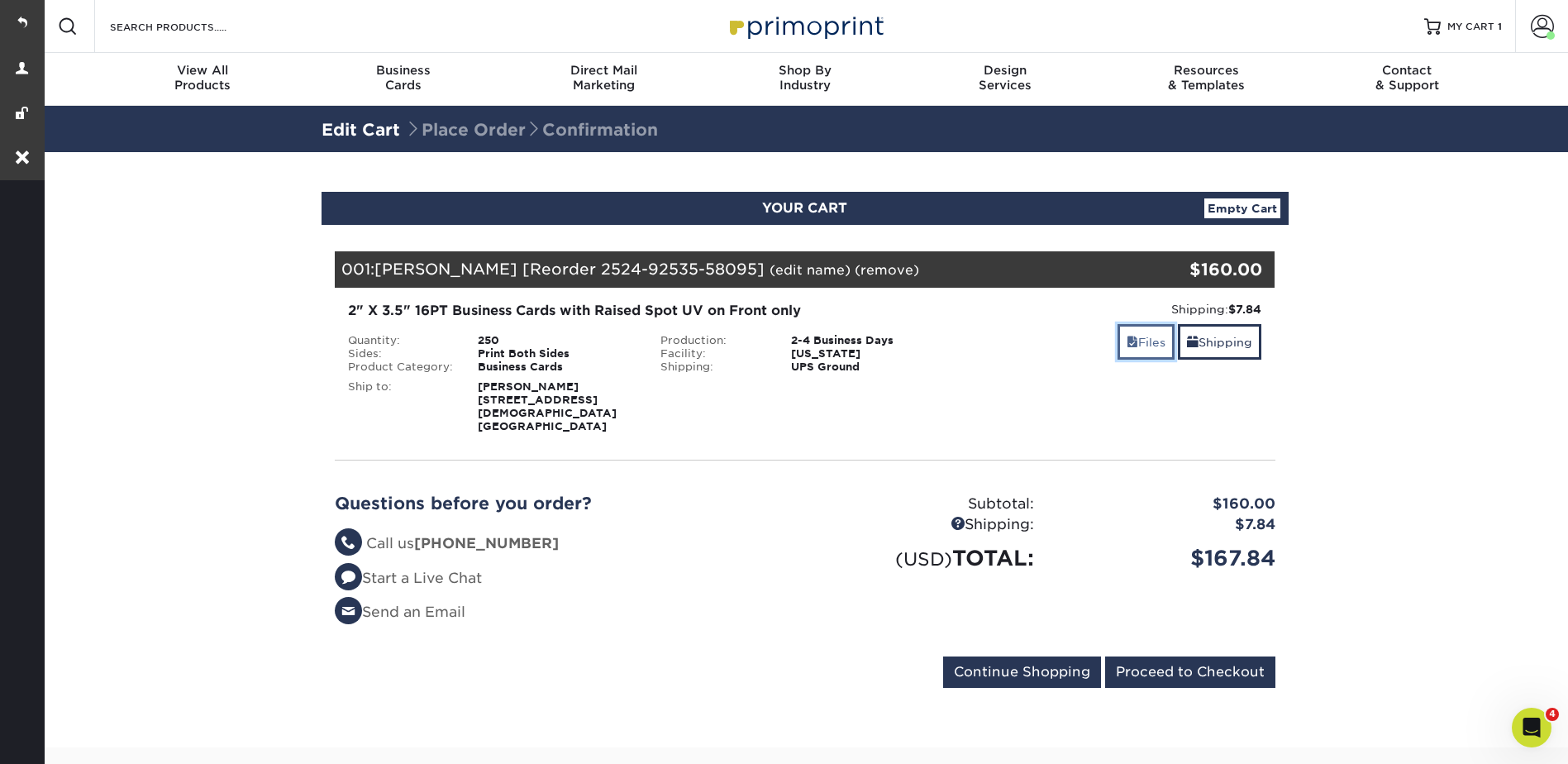
click at [1150, 331] on link "Files" at bounding box center [1147, 342] width 57 height 35
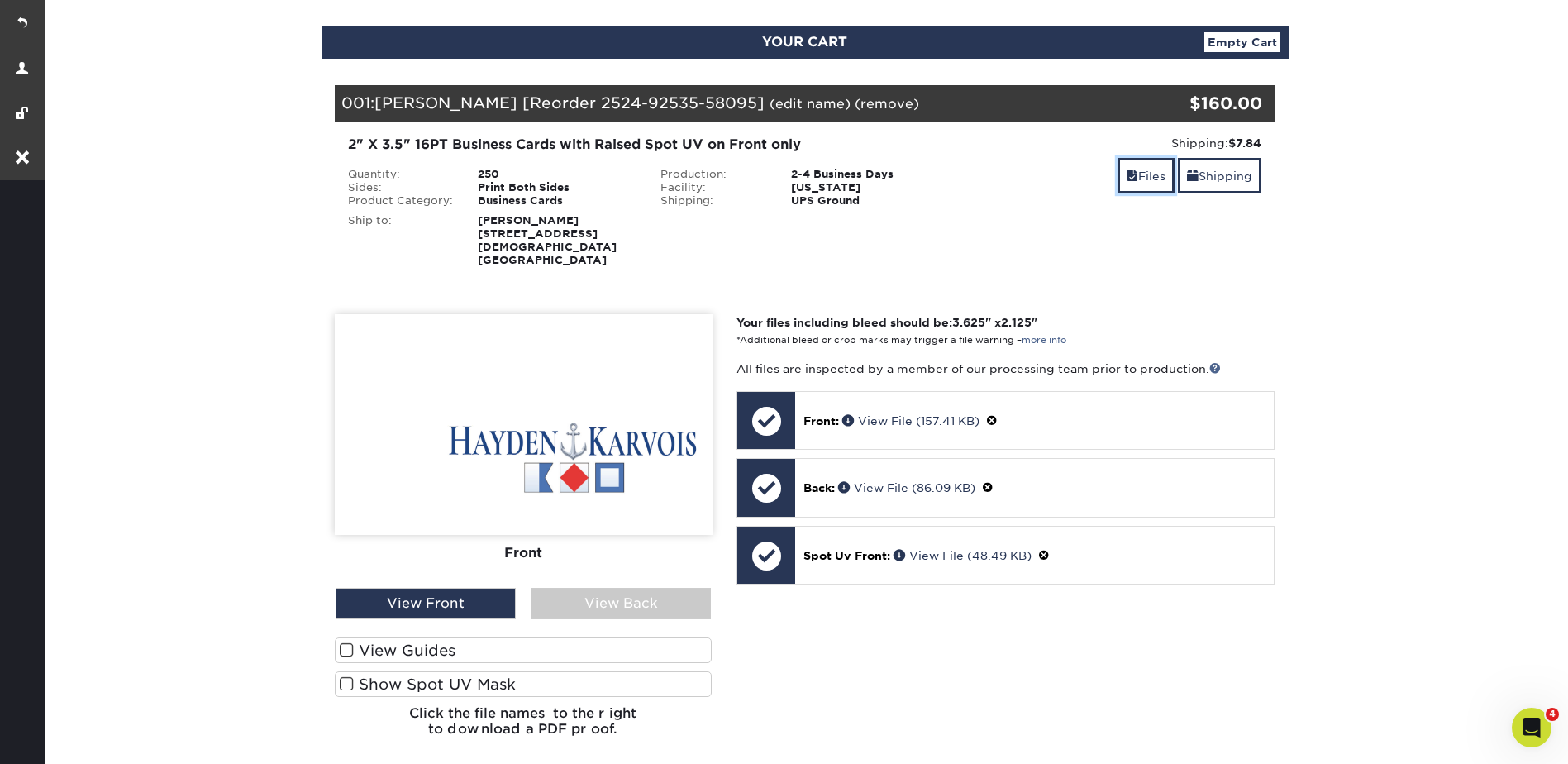
scroll to position [165, 0]
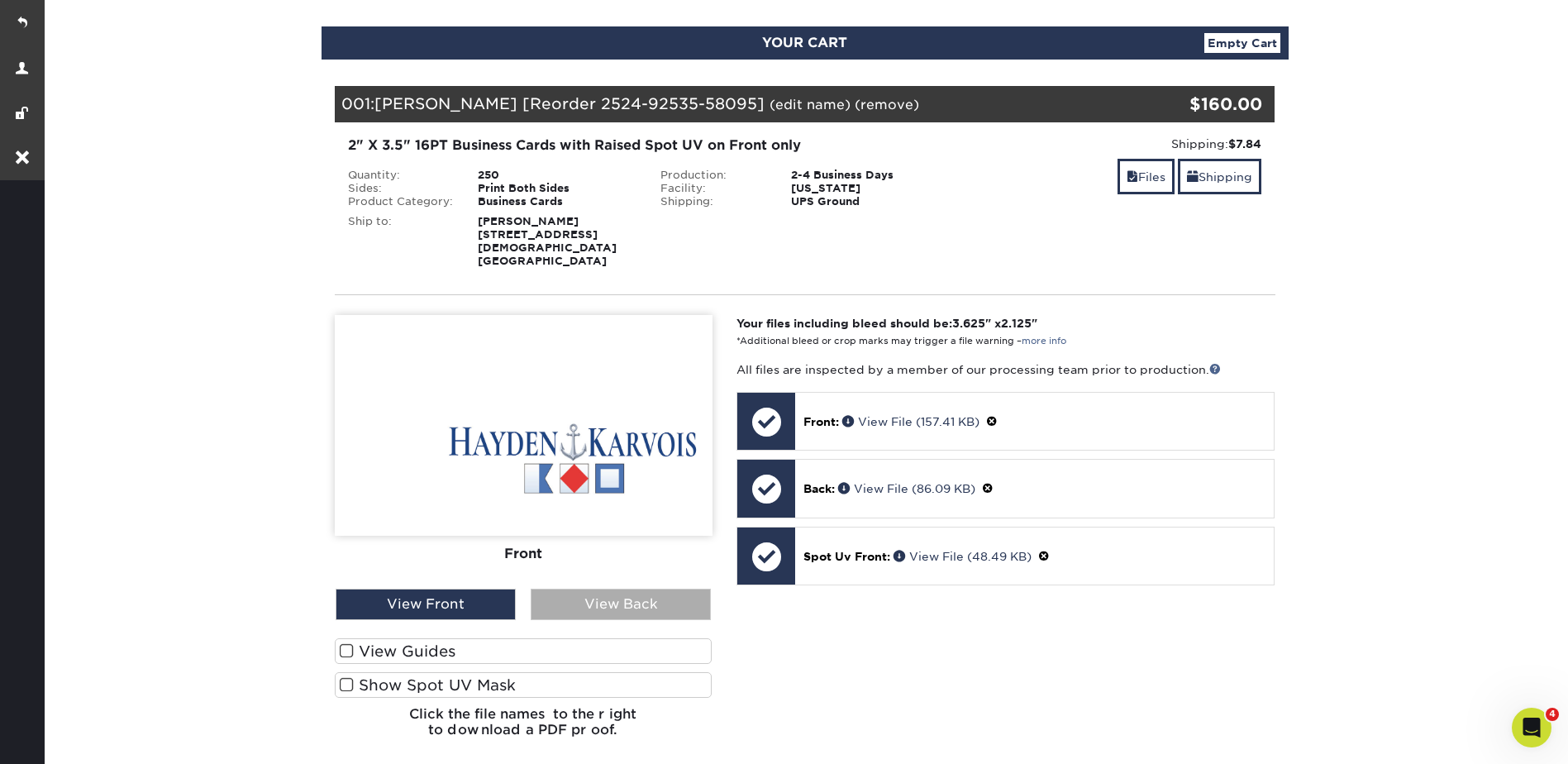
click at [596, 595] on div "View Back" at bounding box center [621, 604] width 181 height 31
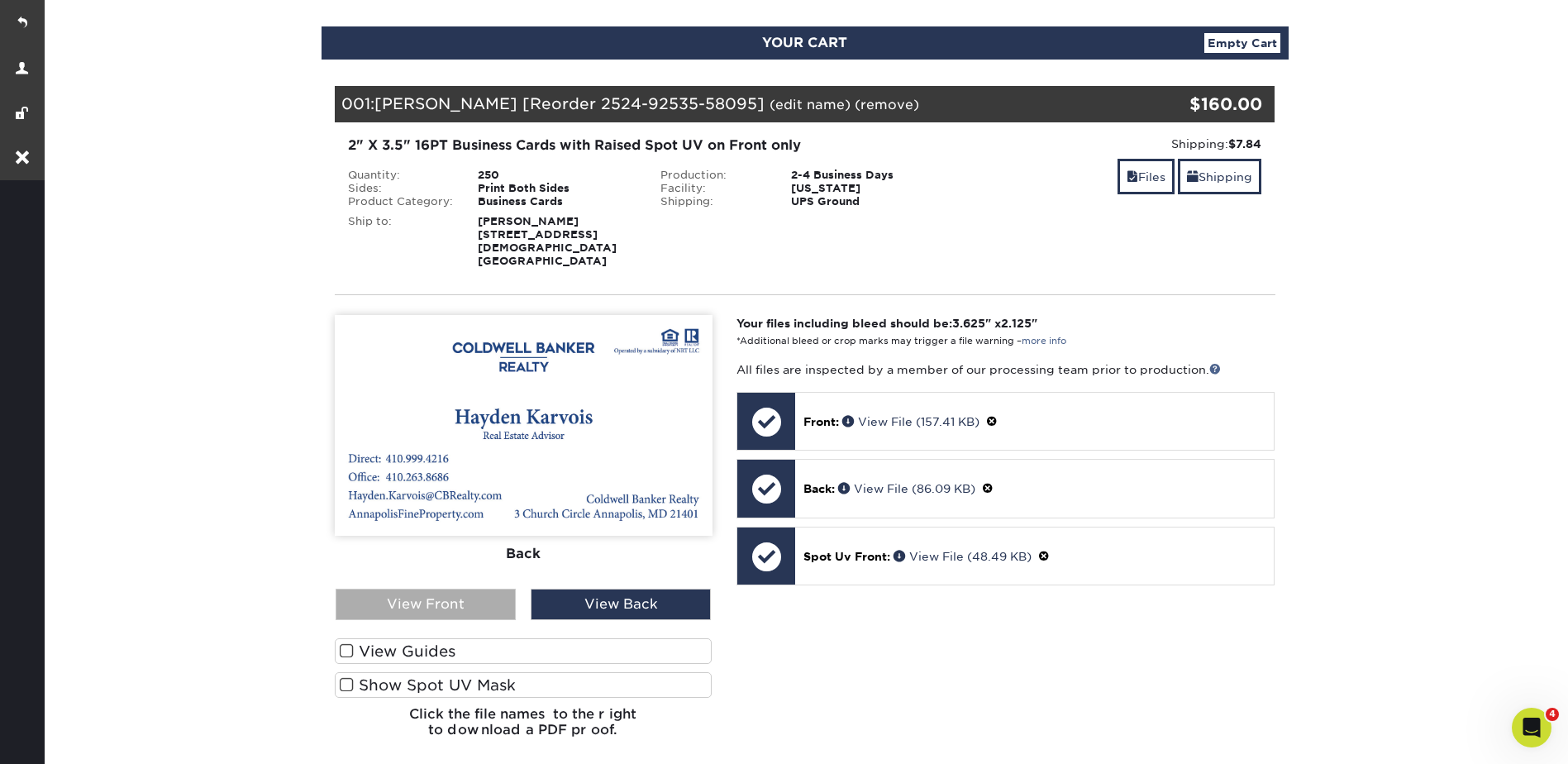
click at [485, 588] on div "View Front" at bounding box center [425, 604] width 181 height 31
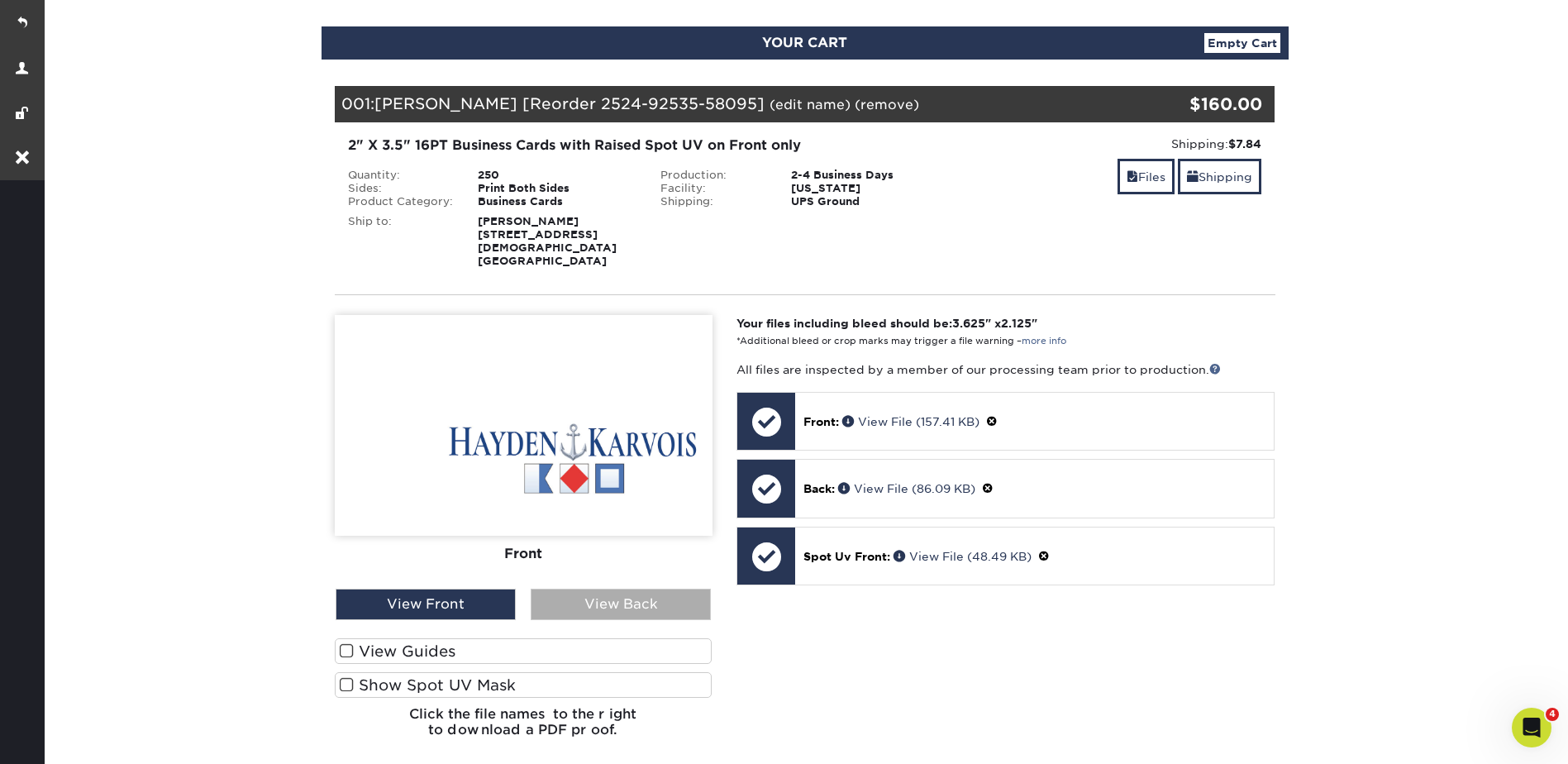
click at [597, 588] on div "View Back" at bounding box center [621, 604] width 181 height 31
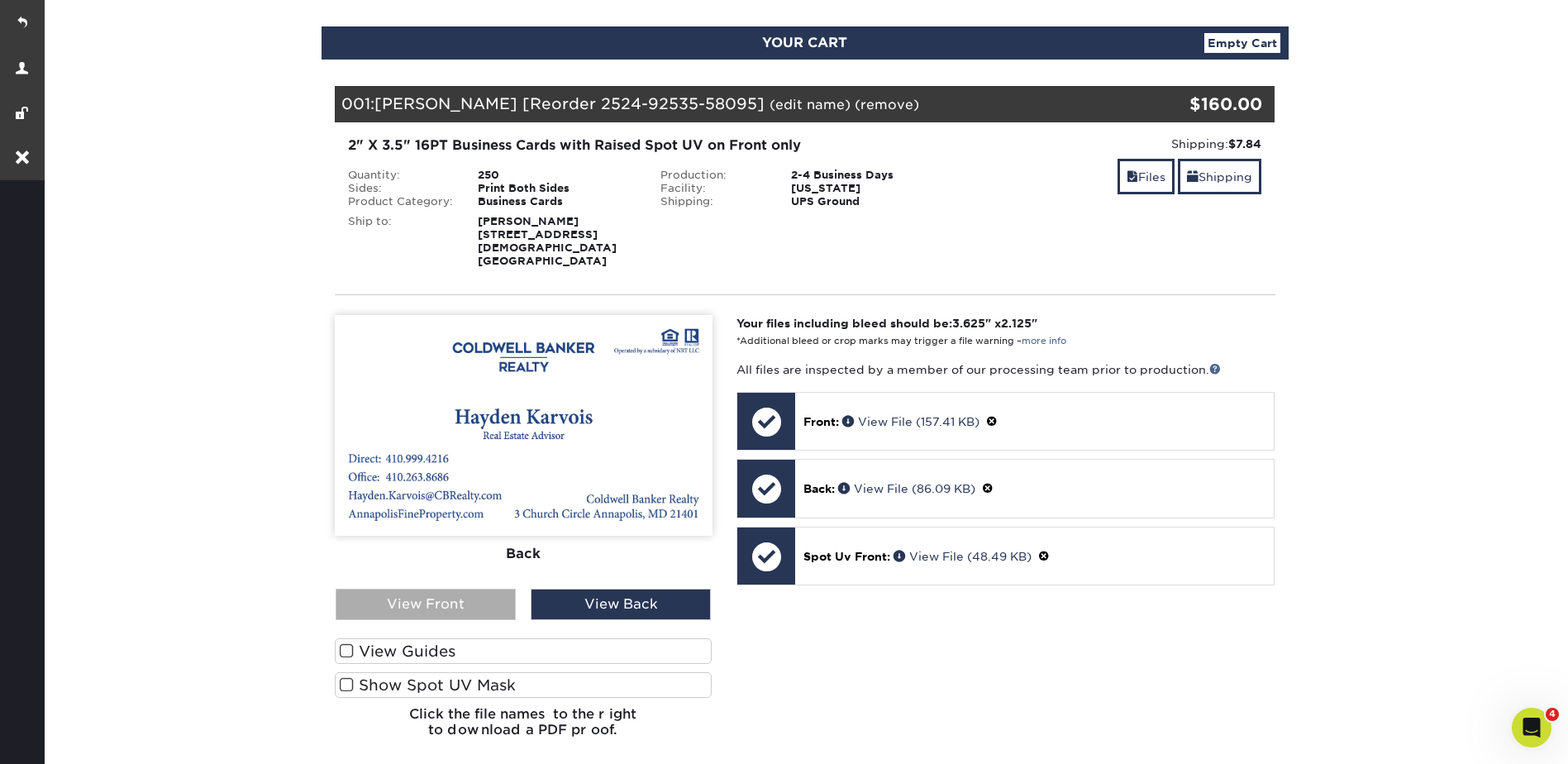
click at [336, 595] on div "View Front" at bounding box center [425, 604] width 181 height 31
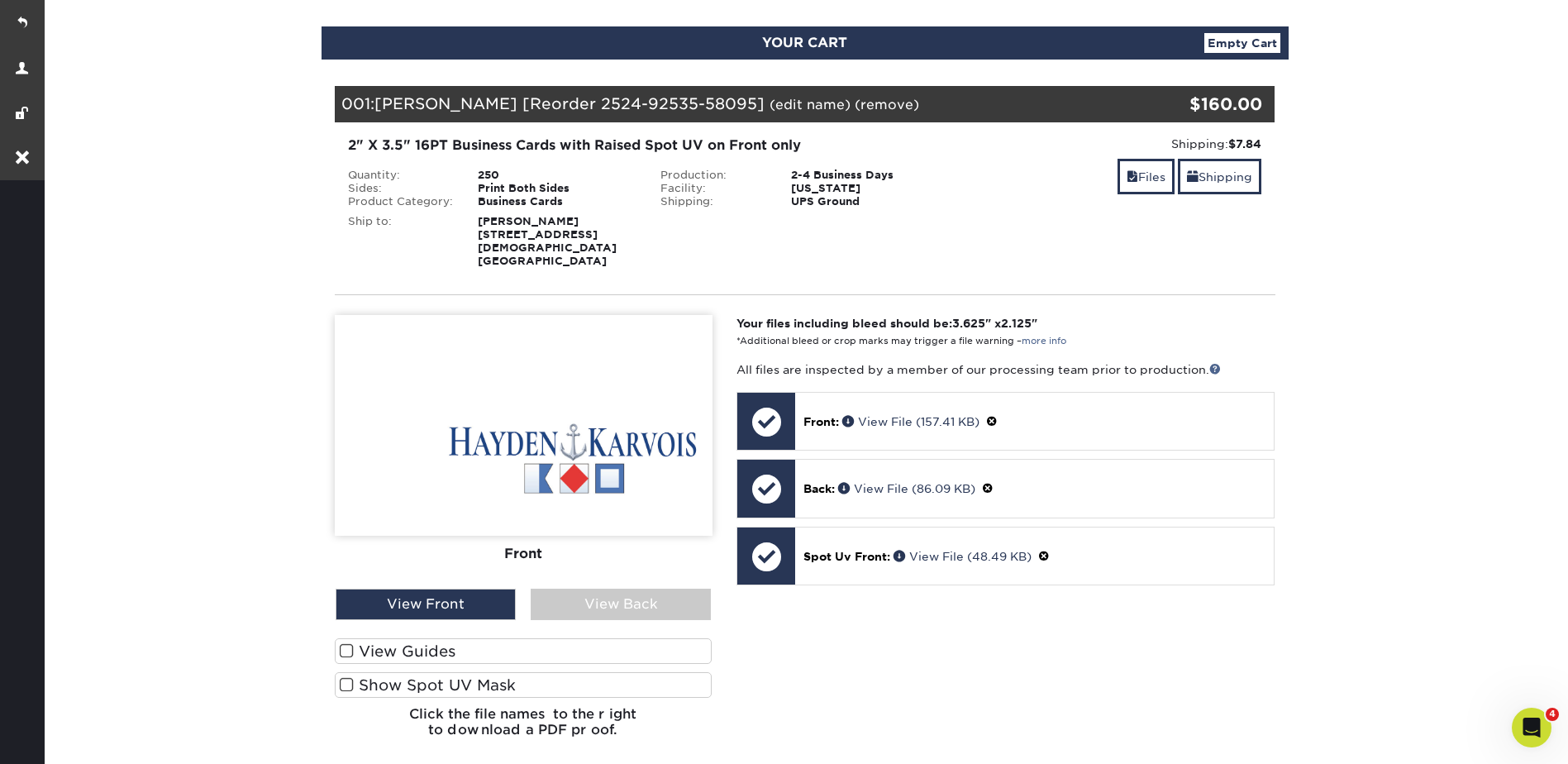
click at [507, 672] on label "Show Spot UV Mask" at bounding box center [523, 685] width 378 height 26
click at [0, 0] on input "Show Spot UV Mask" at bounding box center [0, 0] width 0 height 0
click at [509, 672] on label "Show Spot UV Mask" at bounding box center [523, 685] width 378 height 26
click at [0, 0] on input "Show Spot UV Mask" at bounding box center [0, 0] width 0 height 0
click at [613, 595] on div "View Back" at bounding box center [621, 604] width 181 height 31
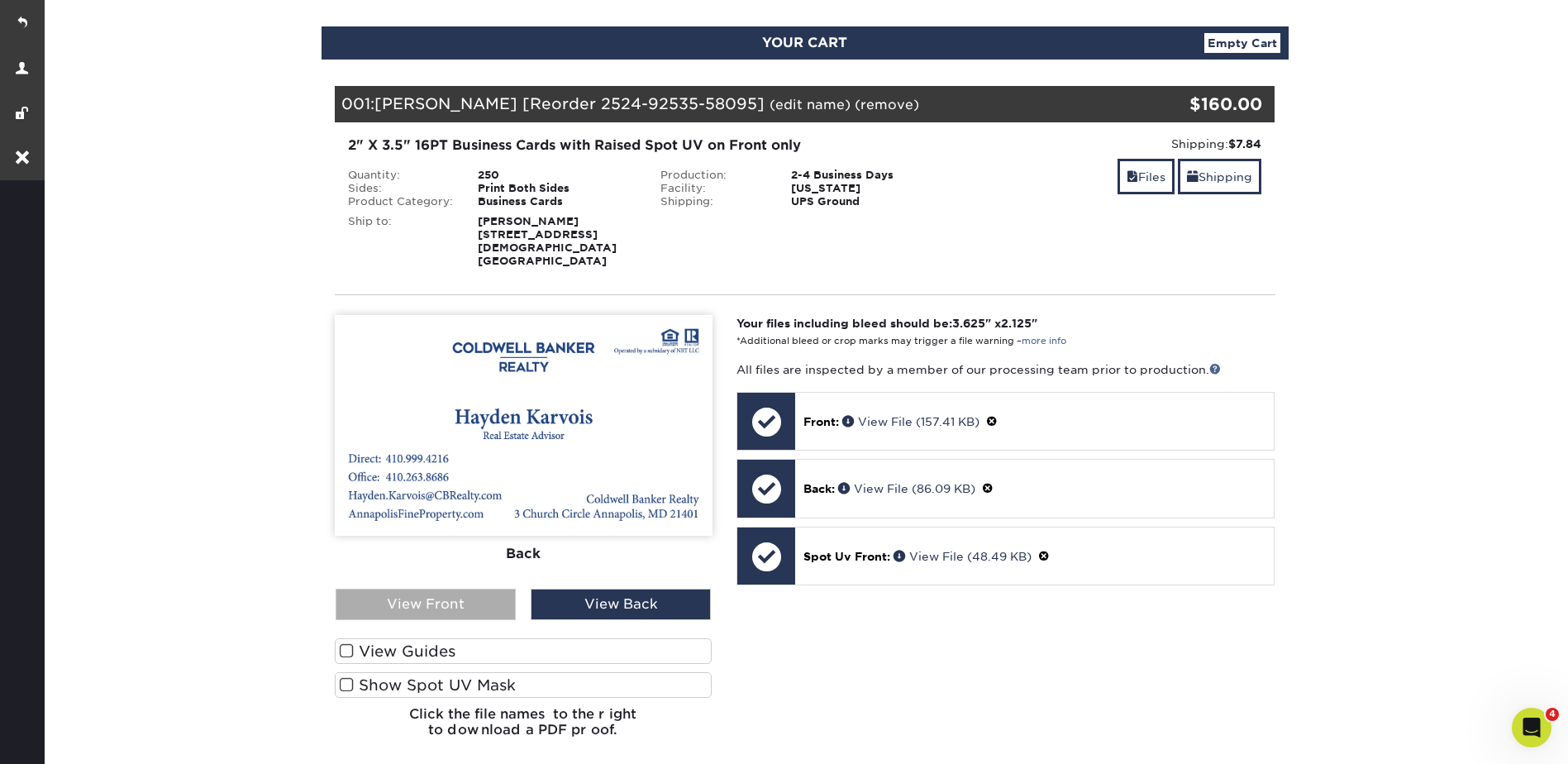
click at [441, 592] on div "View Front" at bounding box center [425, 604] width 181 height 31
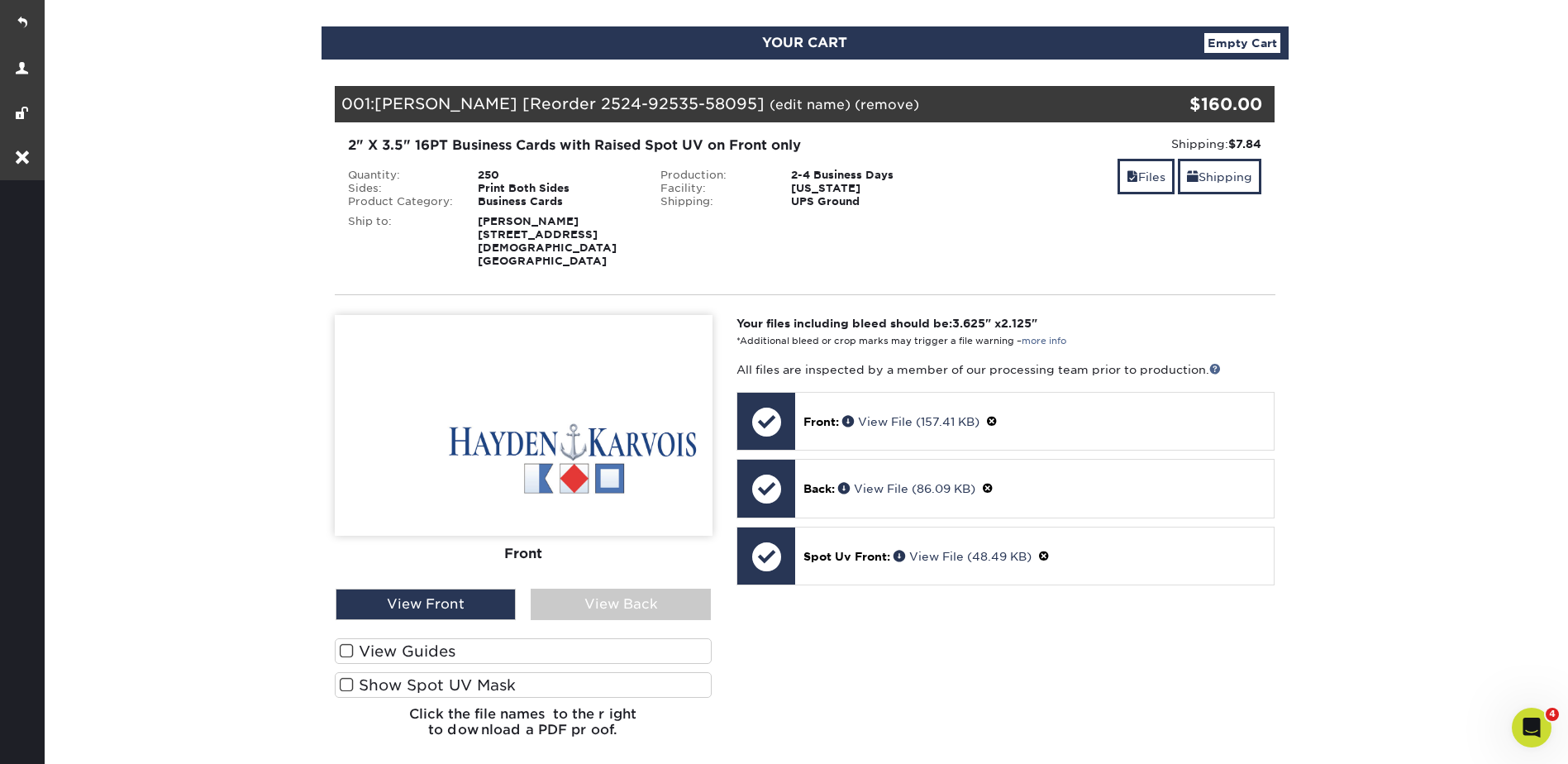
click at [1418, 153] on section "YOUR CART Empty Cart Your Cart is Empty View Account Active Orders Order Histor…" at bounding box center [805, 522] width 1526 height 1071
click at [1393, 165] on section "YOUR CART Empty Cart Your Cart is Empty View Account Active Orders Order Histor…" at bounding box center [805, 522] width 1526 height 1071
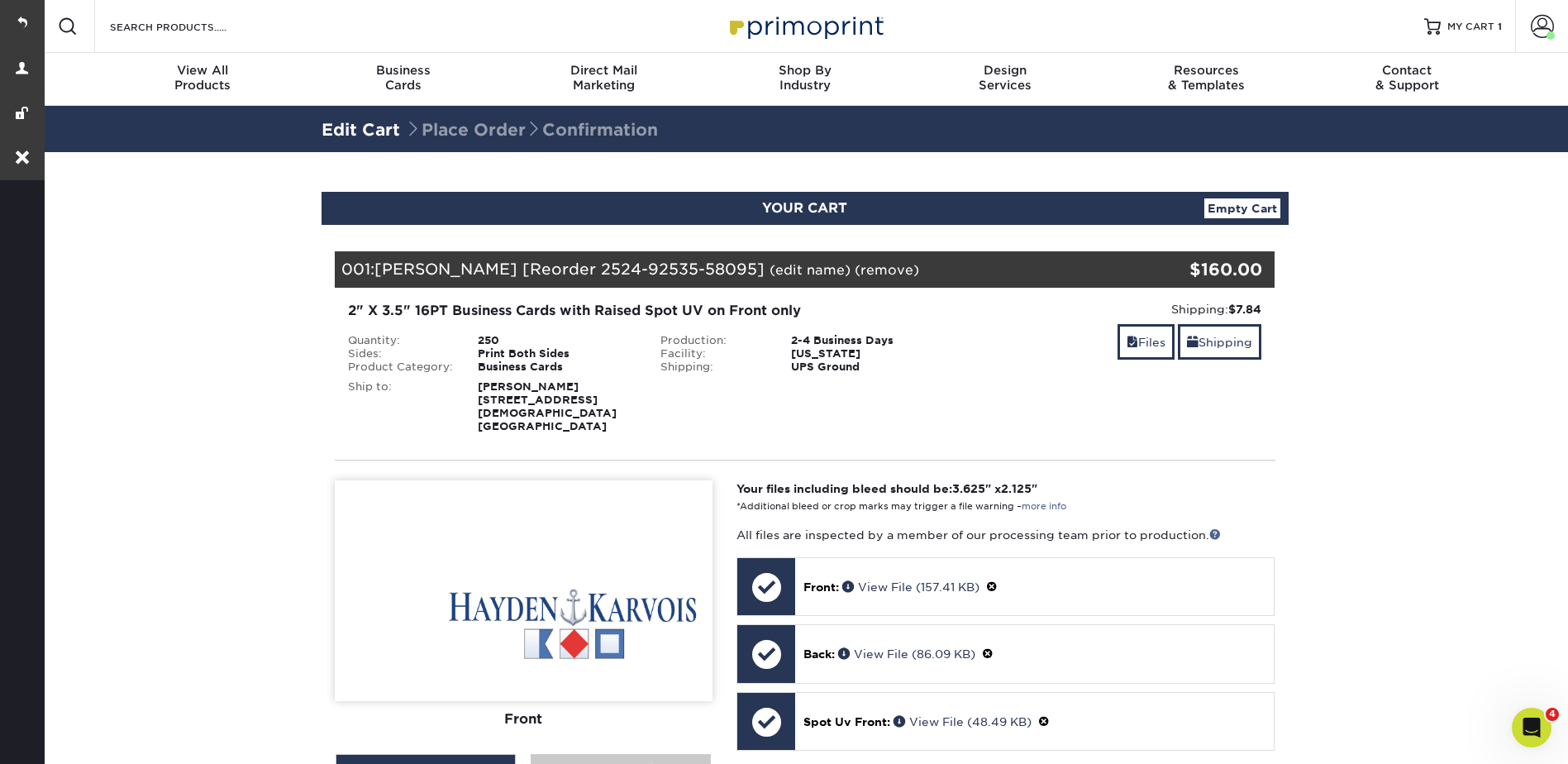
click at [1299, 286] on div "YOUR CART Empty Cart Your Cart is Empty View Account Active Orders Order Histor…" at bounding box center [805, 687] width 992 height 992
click at [1455, 19] on span "MY CART" at bounding box center [1471, 26] width 47 height 14
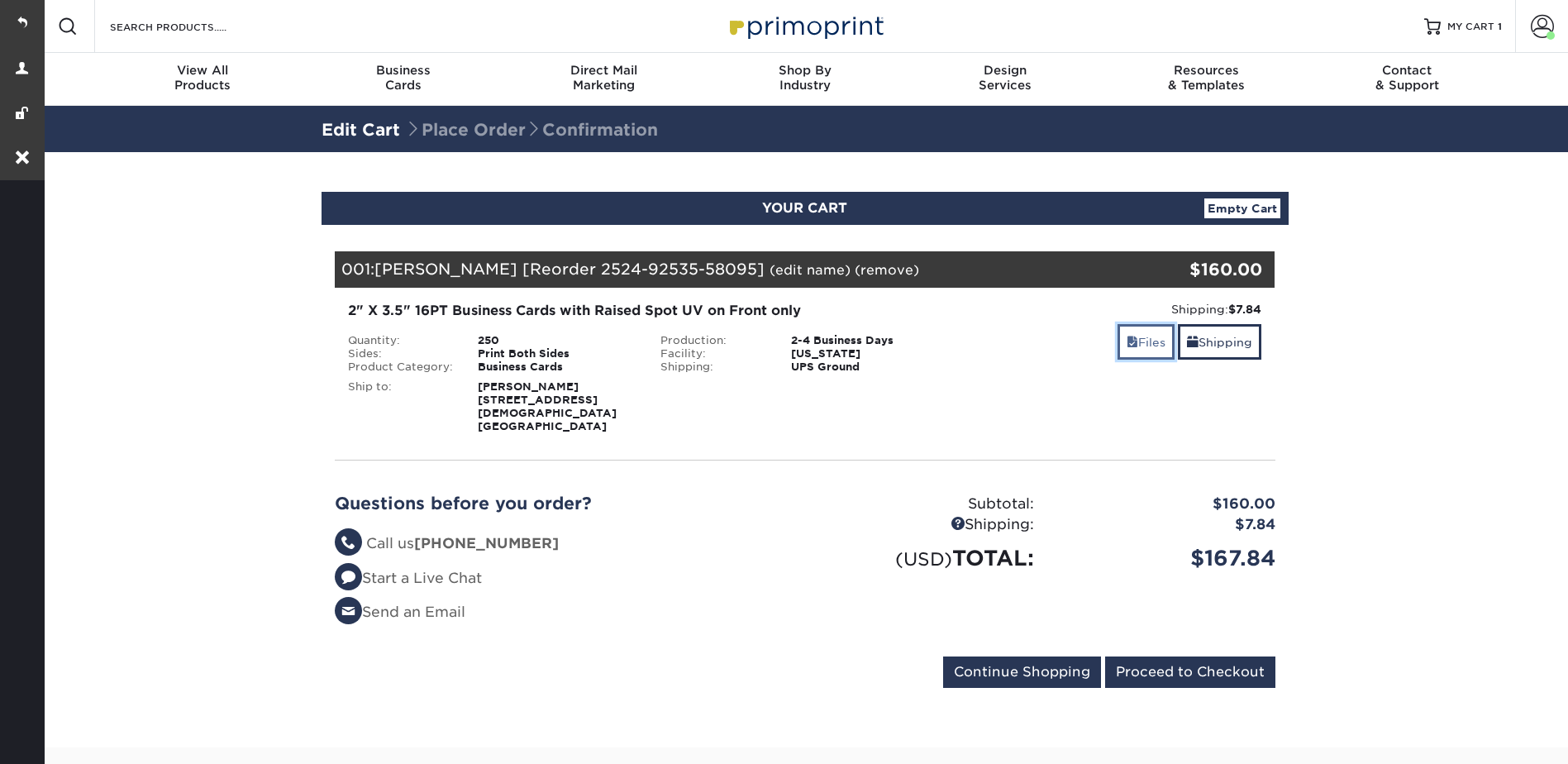
click at [1126, 342] on span at bounding box center [1132, 342] width 11 height 13
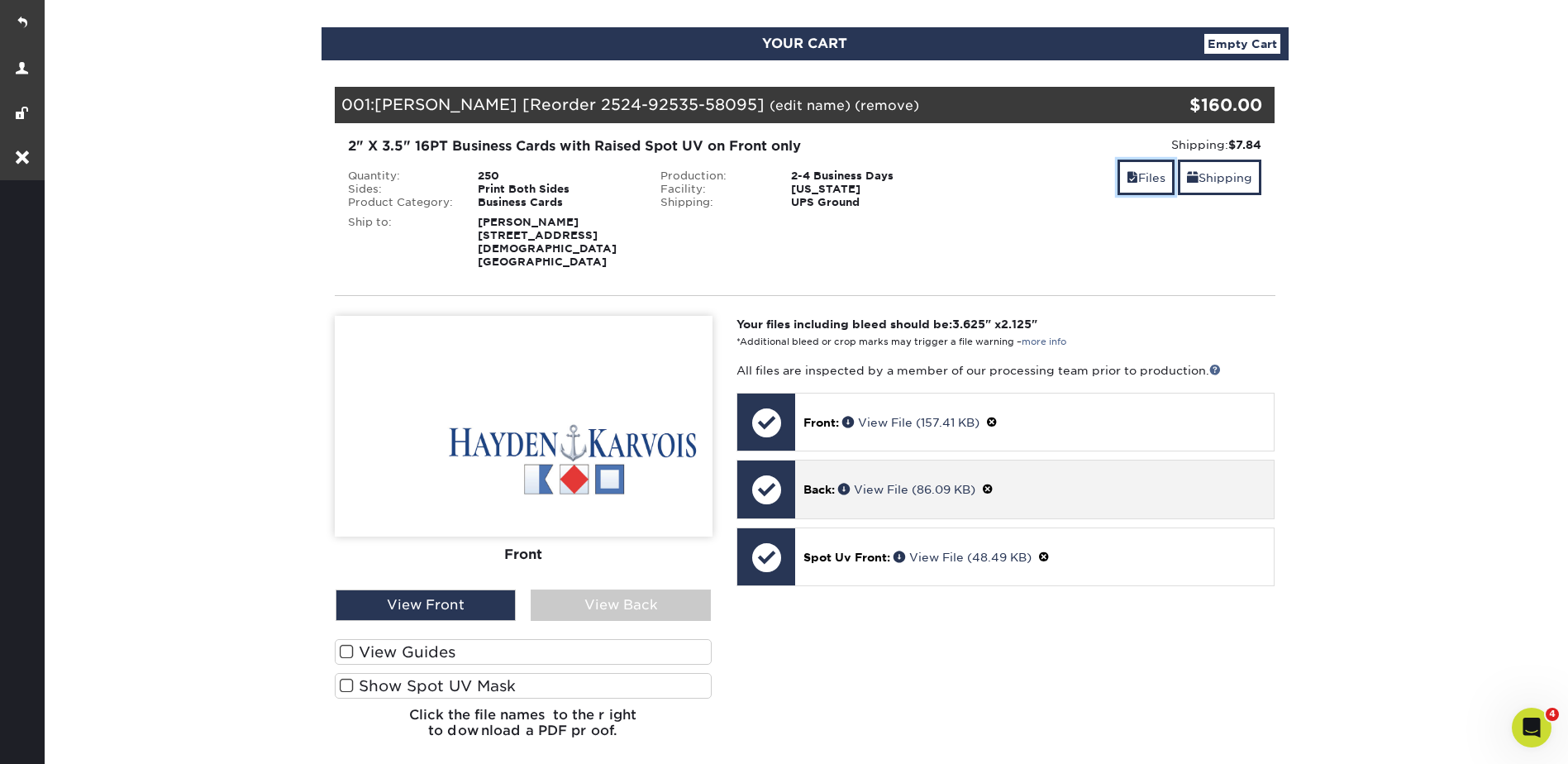
scroll to position [165, 0]
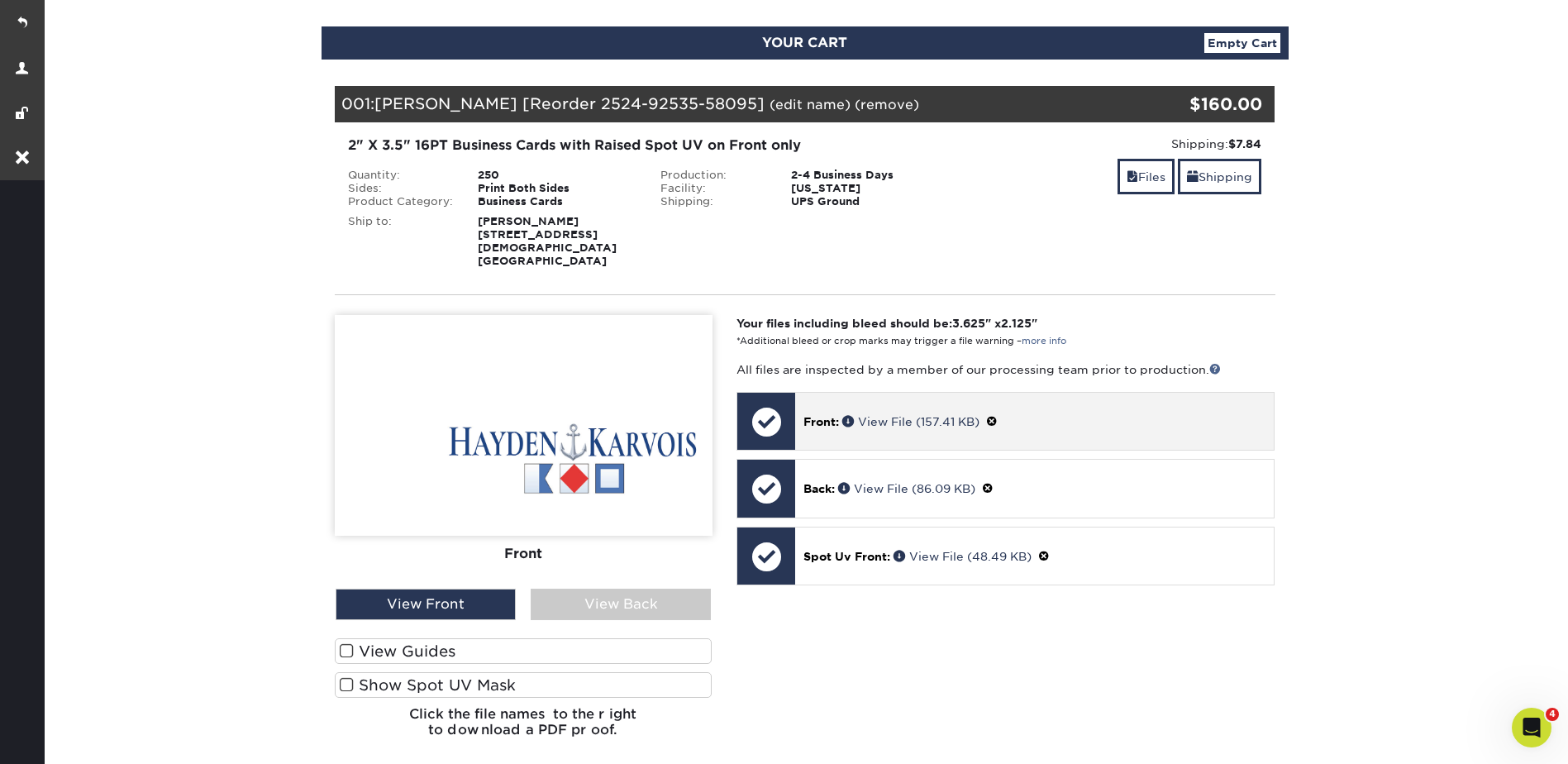
click at [997, 415] on span at bounding box center [992, 421] width 11 height 13
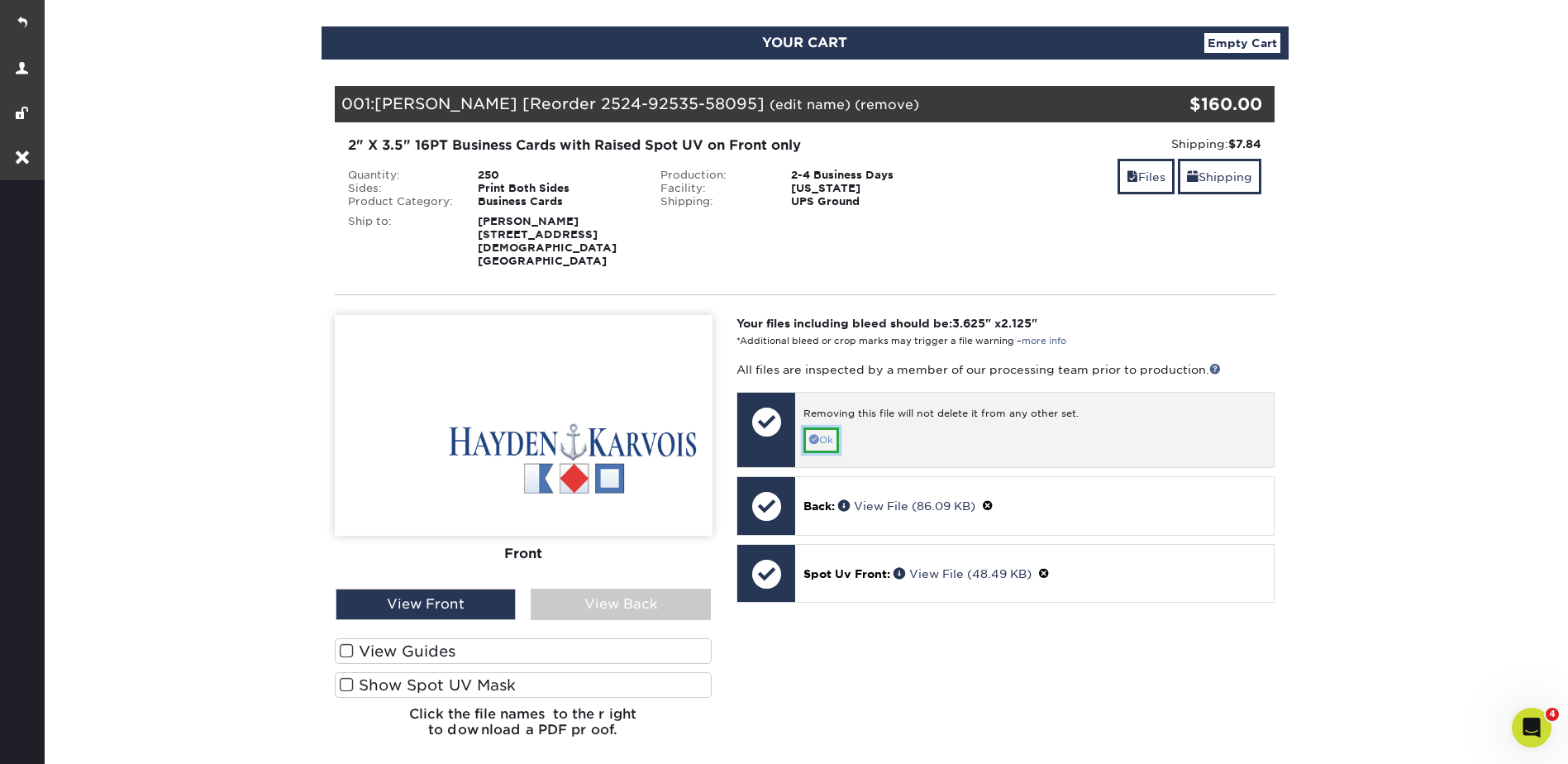
click at [816, 434] on span at bounding box center [814, 439] width 10 height 10
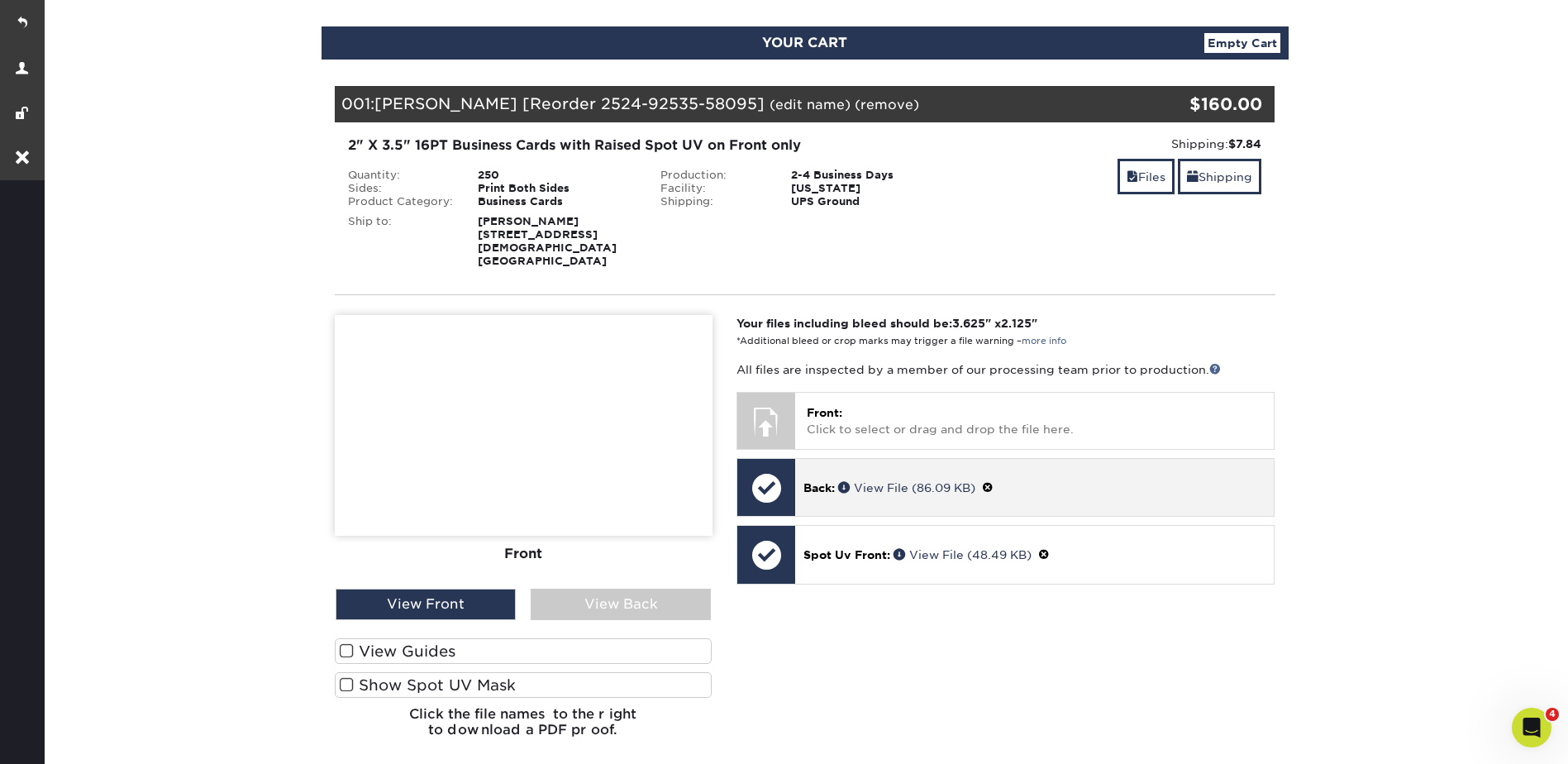
click at [993, 481] on span at bounding box center [987, 487] width 11 height 13
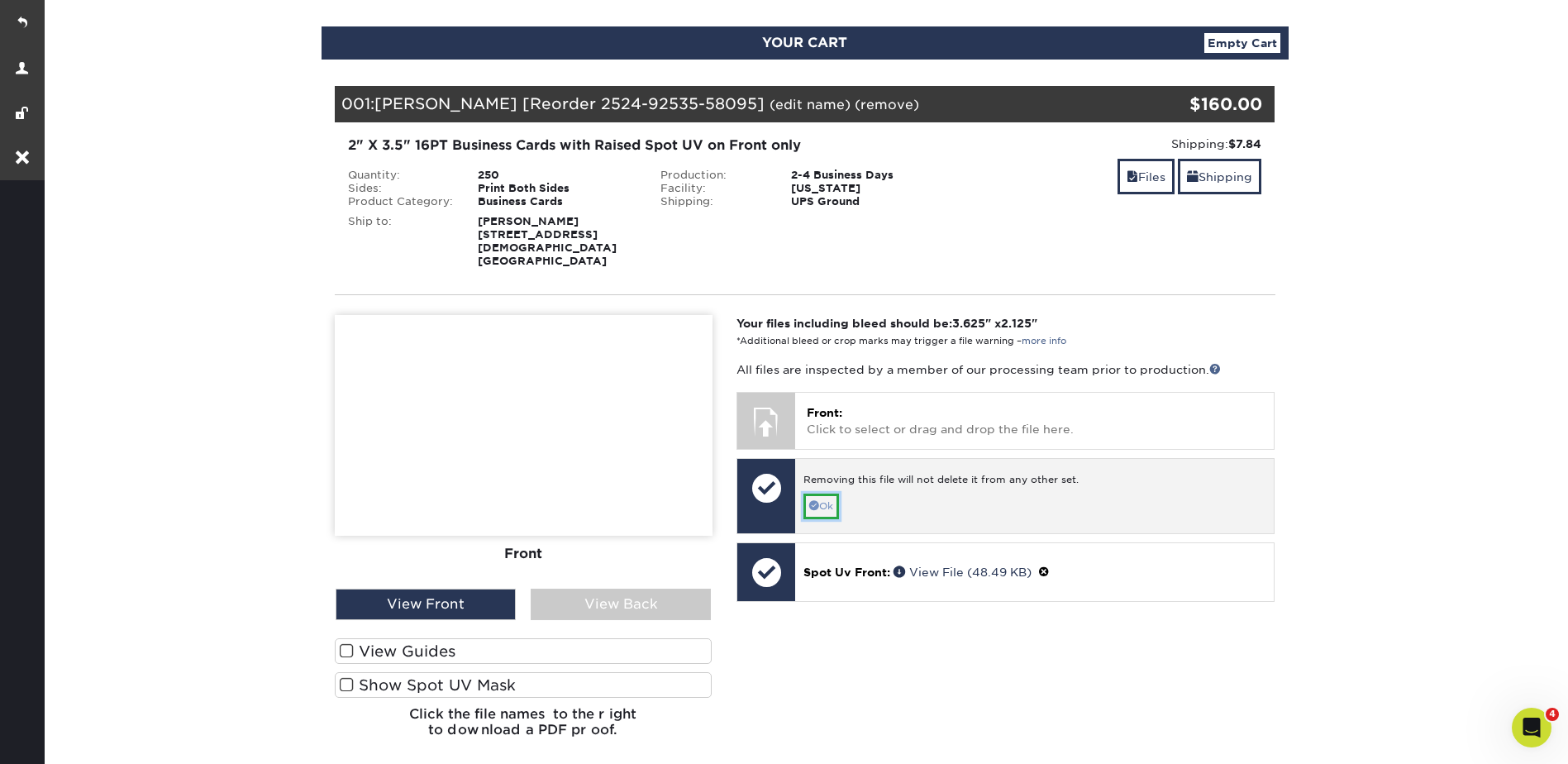
click at [819, 494] on link "Ok" at bounding box center [821, 507] width 35 height 26
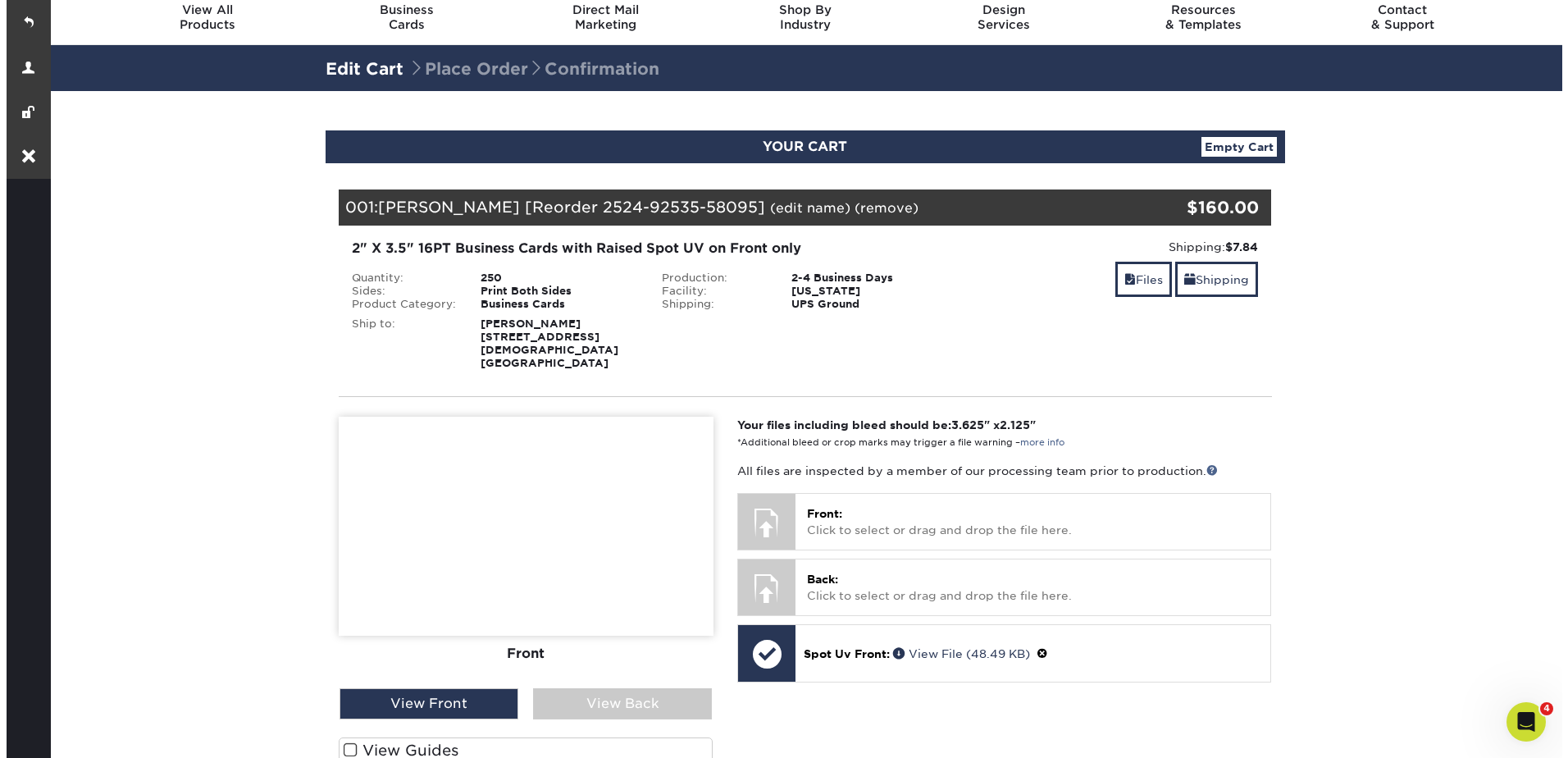
scroll to position [0, 0]
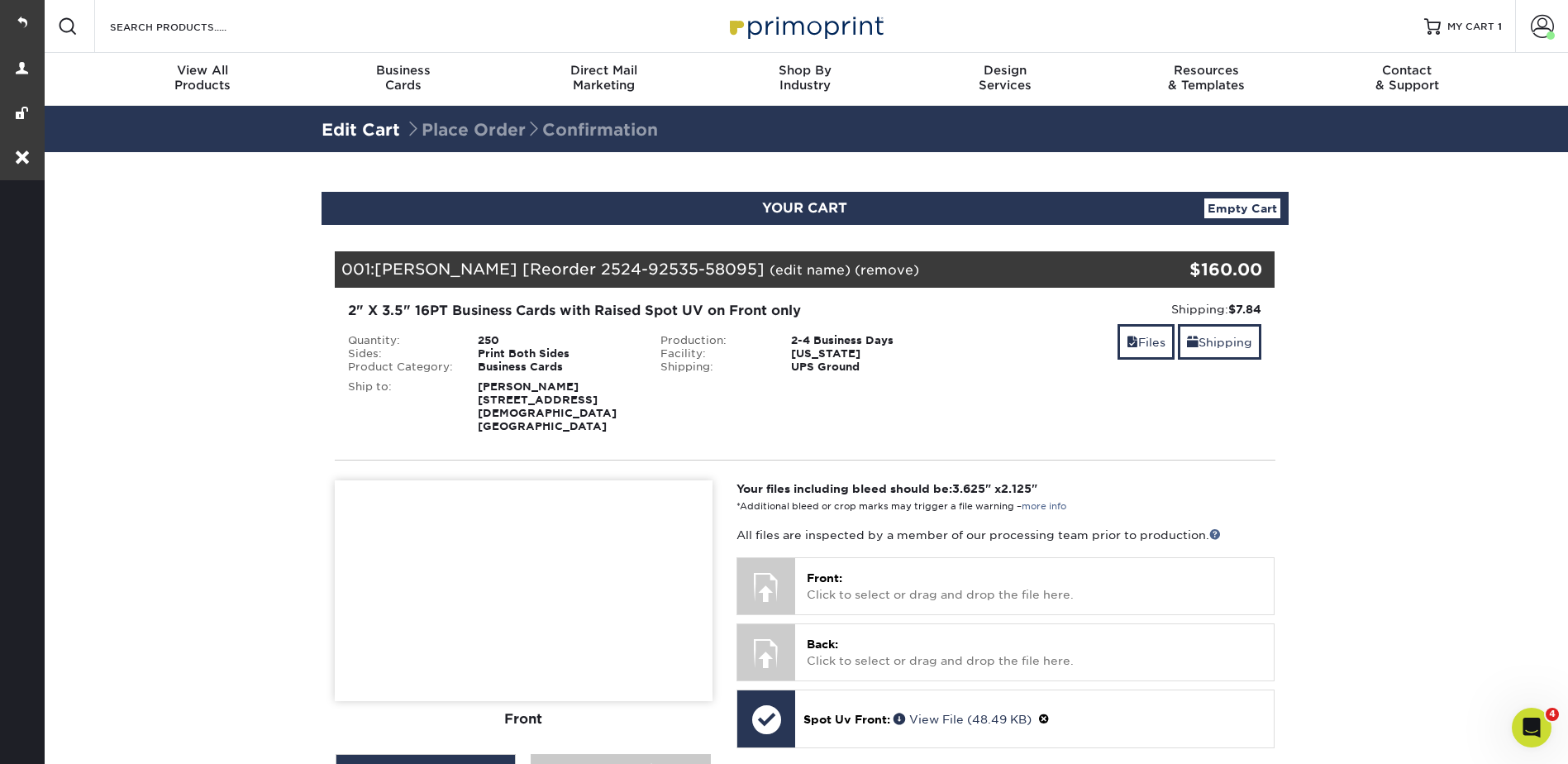
click at [796, 266] on link "(edit name)" at bounding box center [809, 269] width 81 height 16
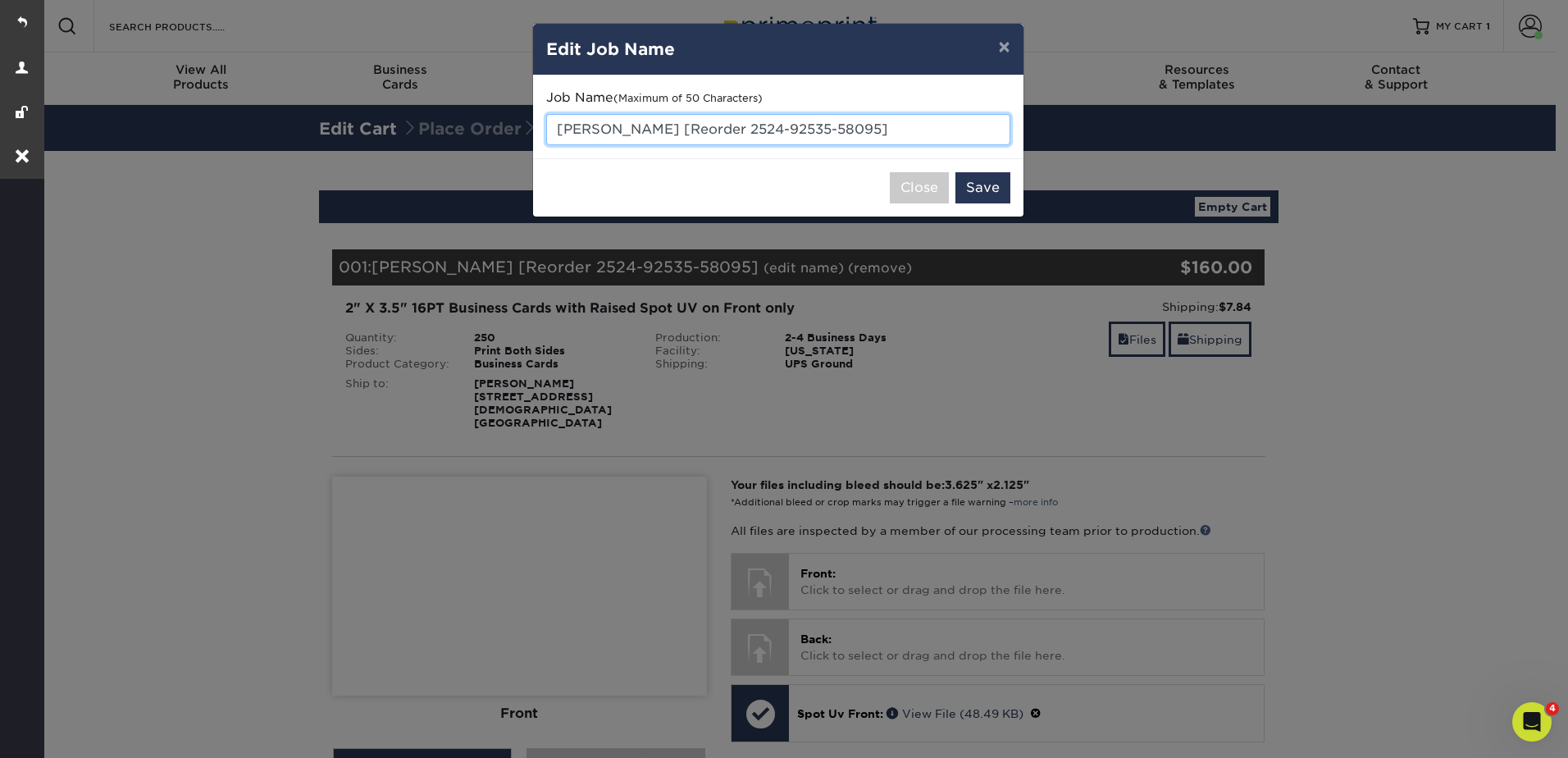
drag, startPoint x: 877, startPoint y: 127, endPoint x: 556, endPoint y: 120, distance: 321.1
click at [556, 120] on input "Hayden Kavois [Reorder 2524-92535-58095]" at bounding box center [778, 130] width 464 height 31
type input "[PERSON_NAME] -typesetting"
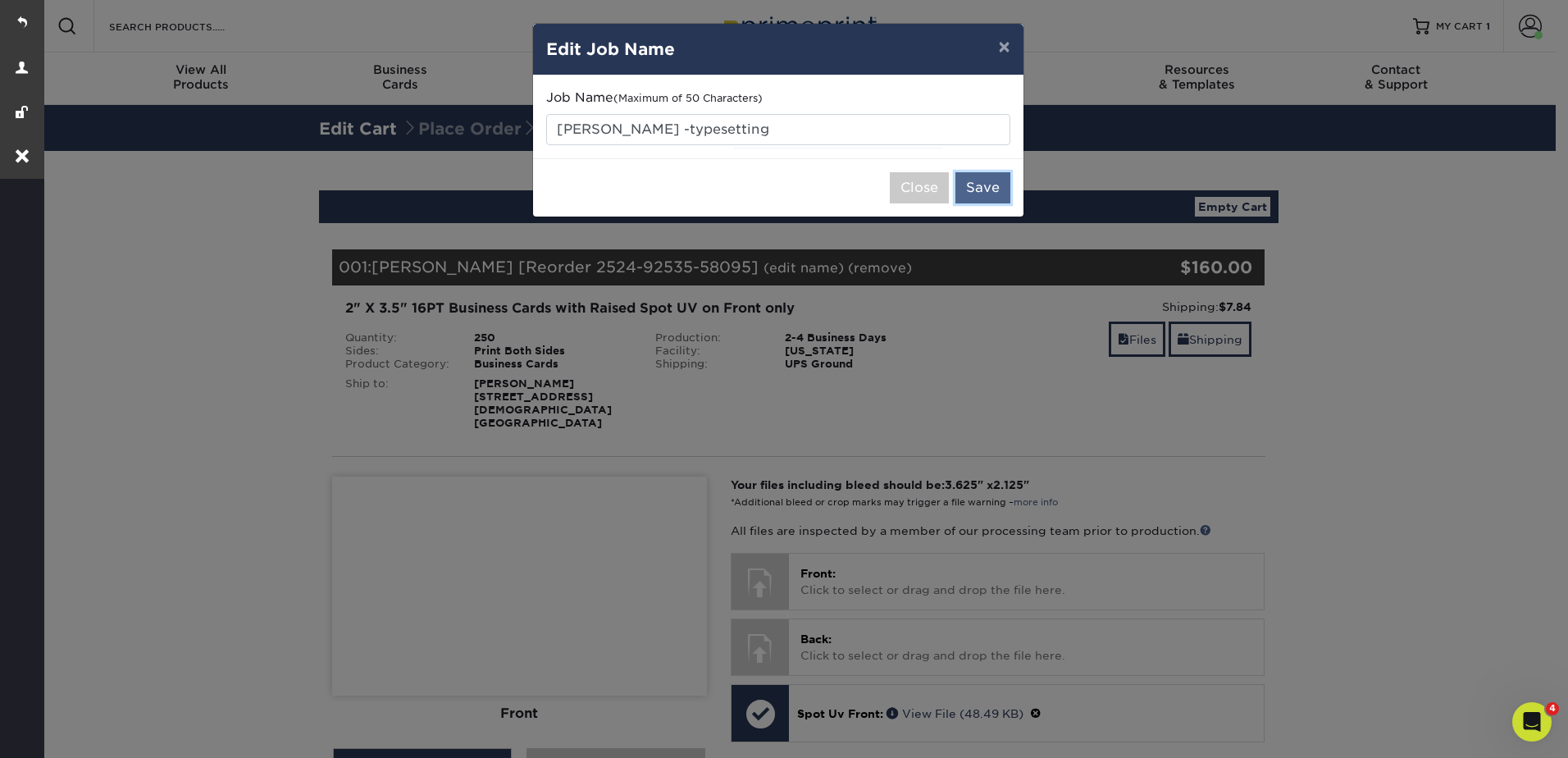
click at [1006, 186] on button "Save" at bounding box center [983, 187] width 55 height 31
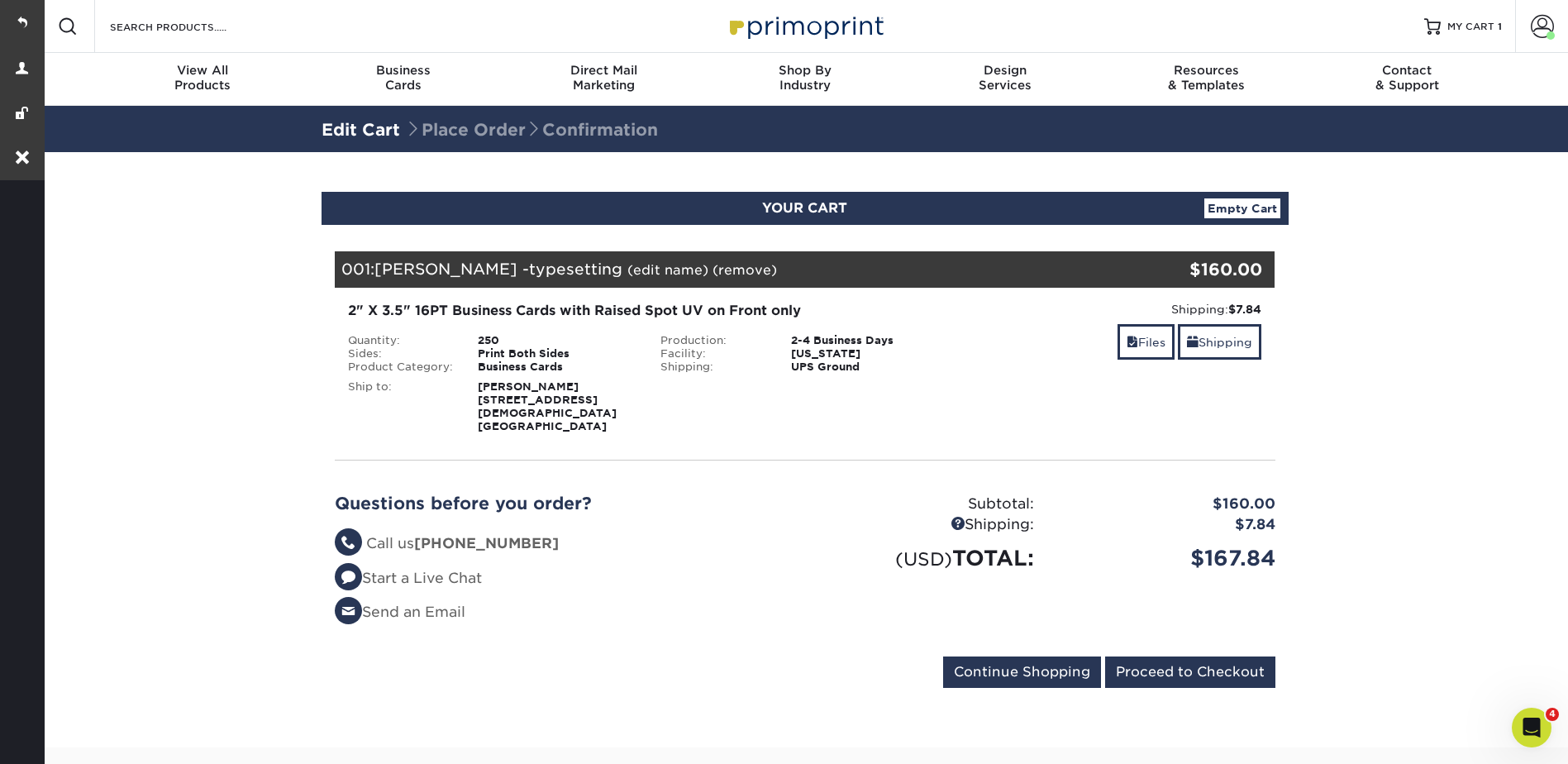
click at [1366, 326] on section "YOUR CART Empty Cart Your Cart is Empty View Account Active Orders Order Histor…" at bounding box center [805, 449] width 1526 height 595
click at [1154, 342] on link "Files" at bounding box center [1147, 342] width 57 height 35
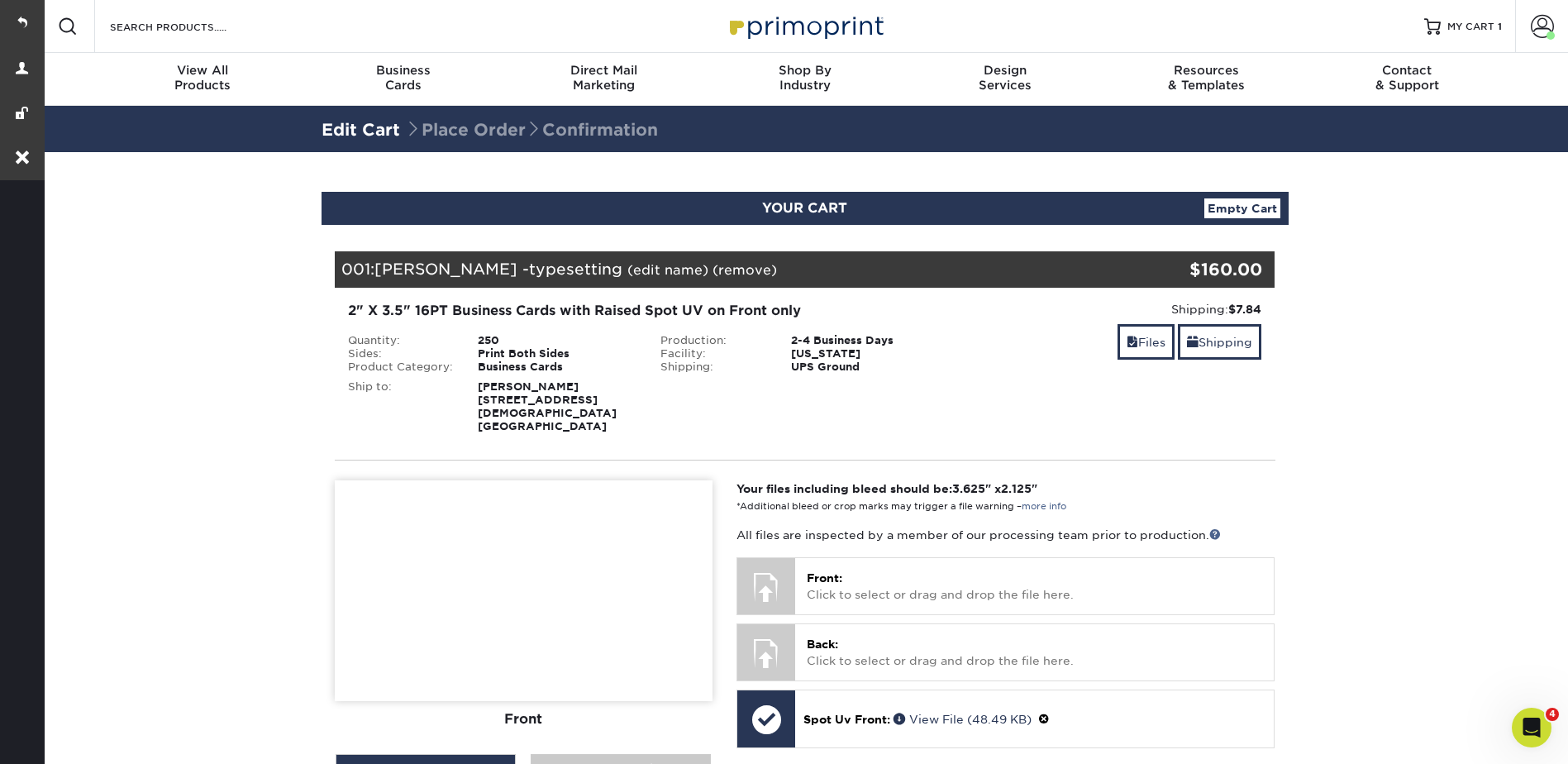
click at [1356, 324] on section "YOUR CART Empty Cart Your Cart is Empty View Account Active Orders Order Histor…" at bounding box center [805, 687] width 1526 height 1071
click at [1415, 295] on section "YOUR CART Empty Cart Your Cart is Empty View Account Active Orders Order Histor…" at bounding box center [805, 687] width 1526 height 1071
click at [1555, 17] on link "Account" at bounding box center [1541, 26] width 53 height 53
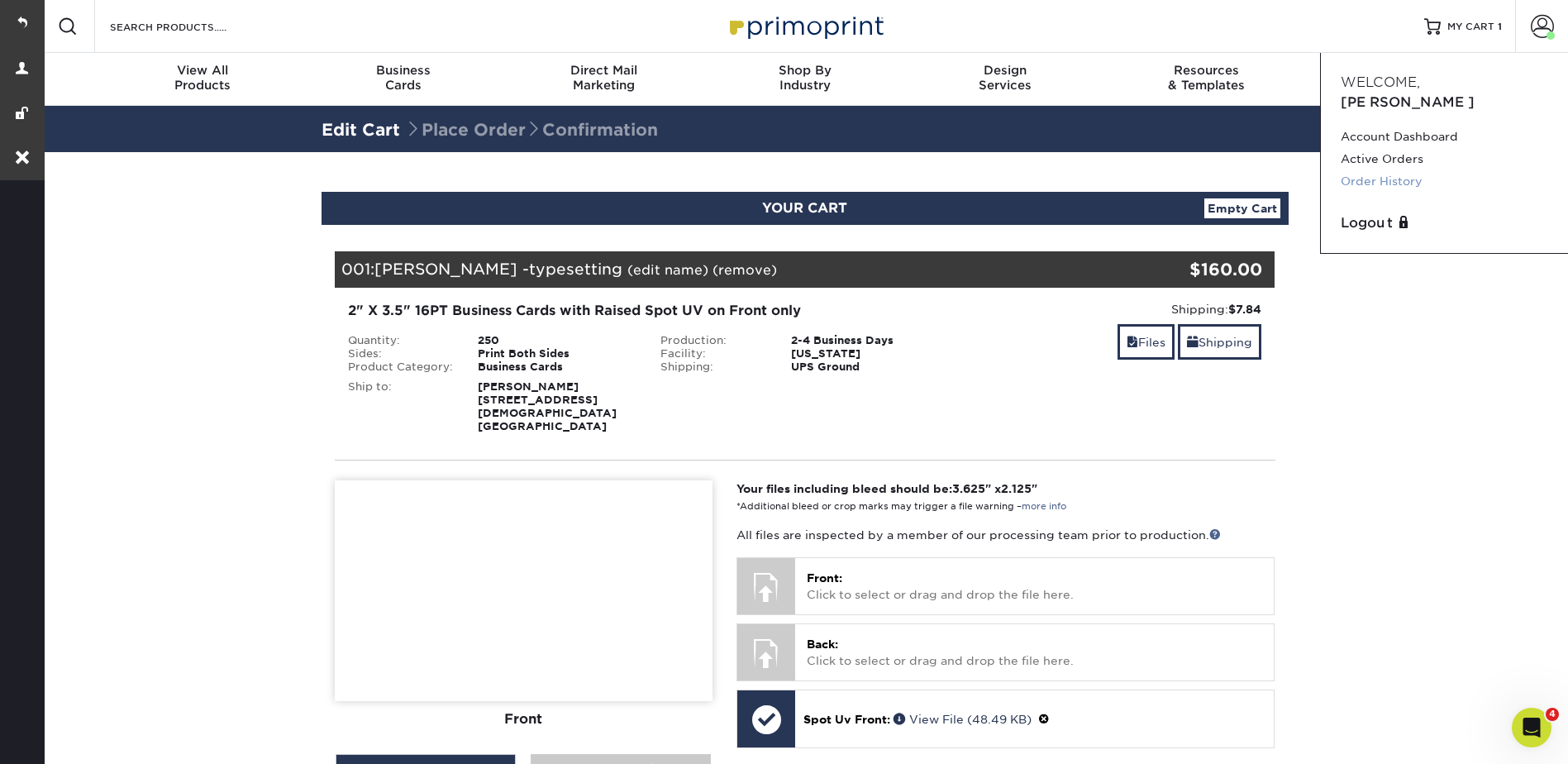
click at [1394, 170] on link "Order History" at bounding box center [1444, 182] width 207 height 22
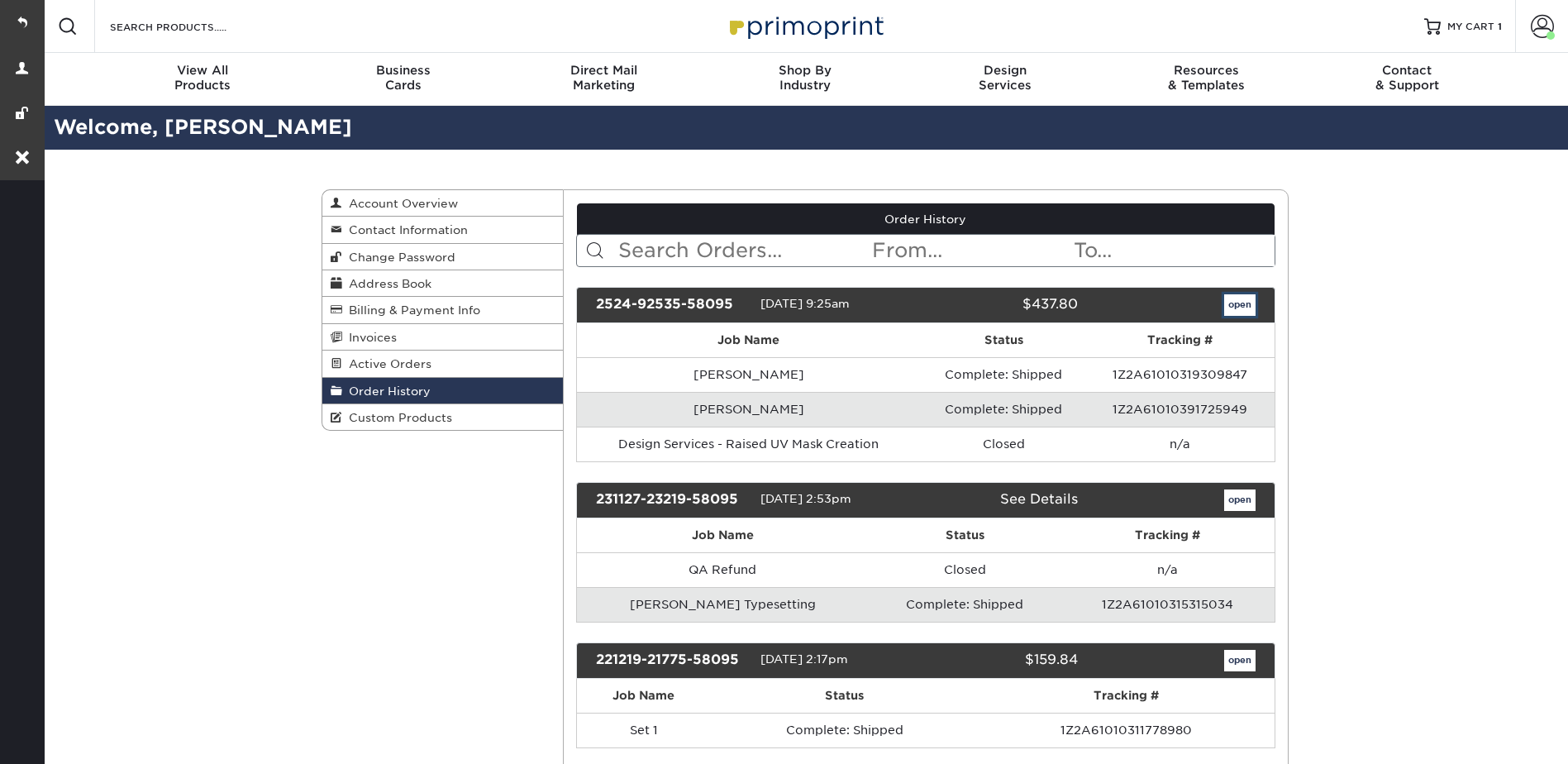
click at [1251, 305] on link "open" at bounding box center [1240, 305] width 31 height 21
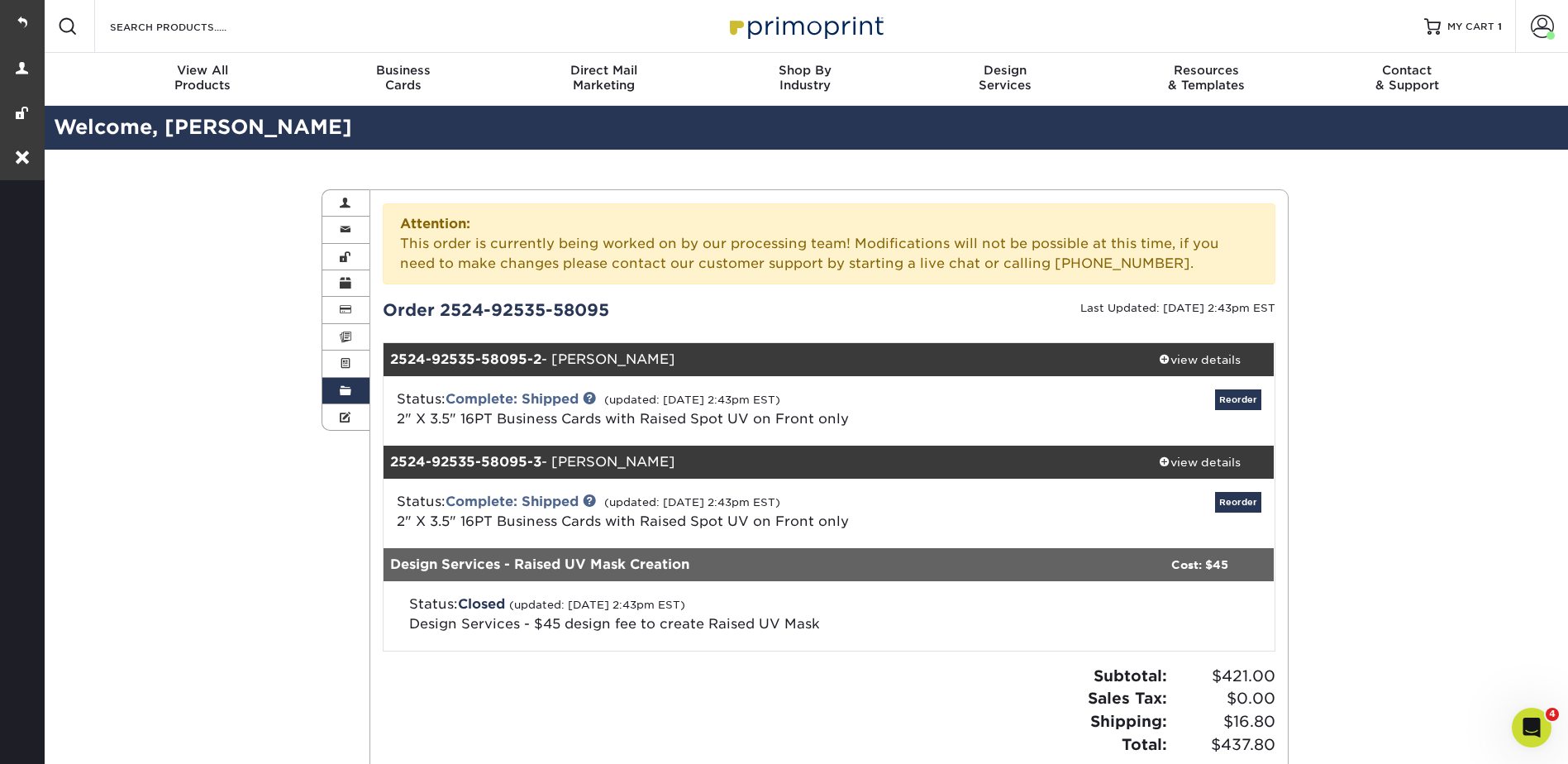
click at [1202, 267] on div "Attention: This order is currently being worked on by our processing team! Modi…" at bounding box center [829, 244] width 893 height 81
click at [1194, 355] on div "view details" at bounding box center [1199, 359] width 149 height 17
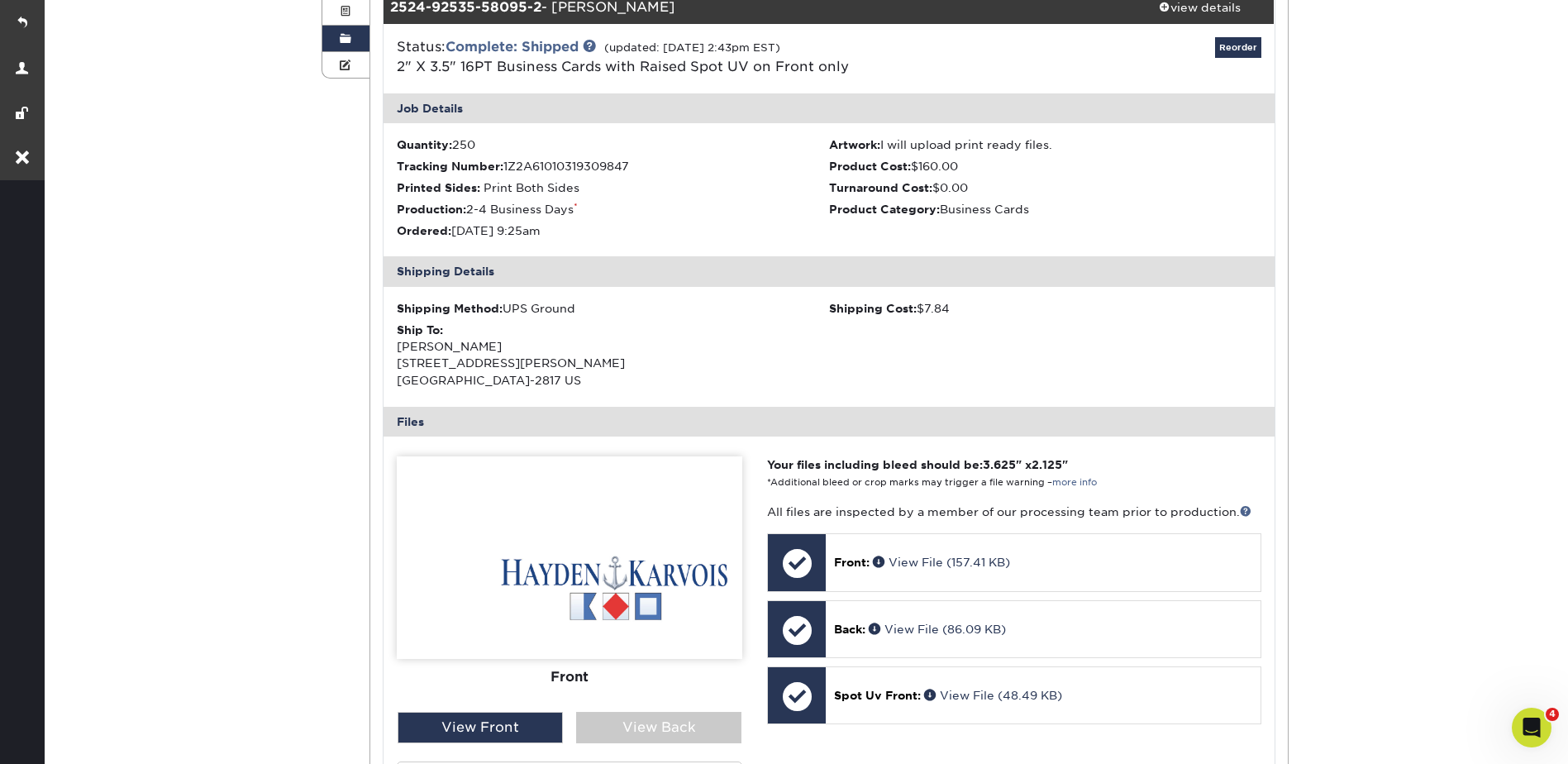
scroll to position [495, 0]
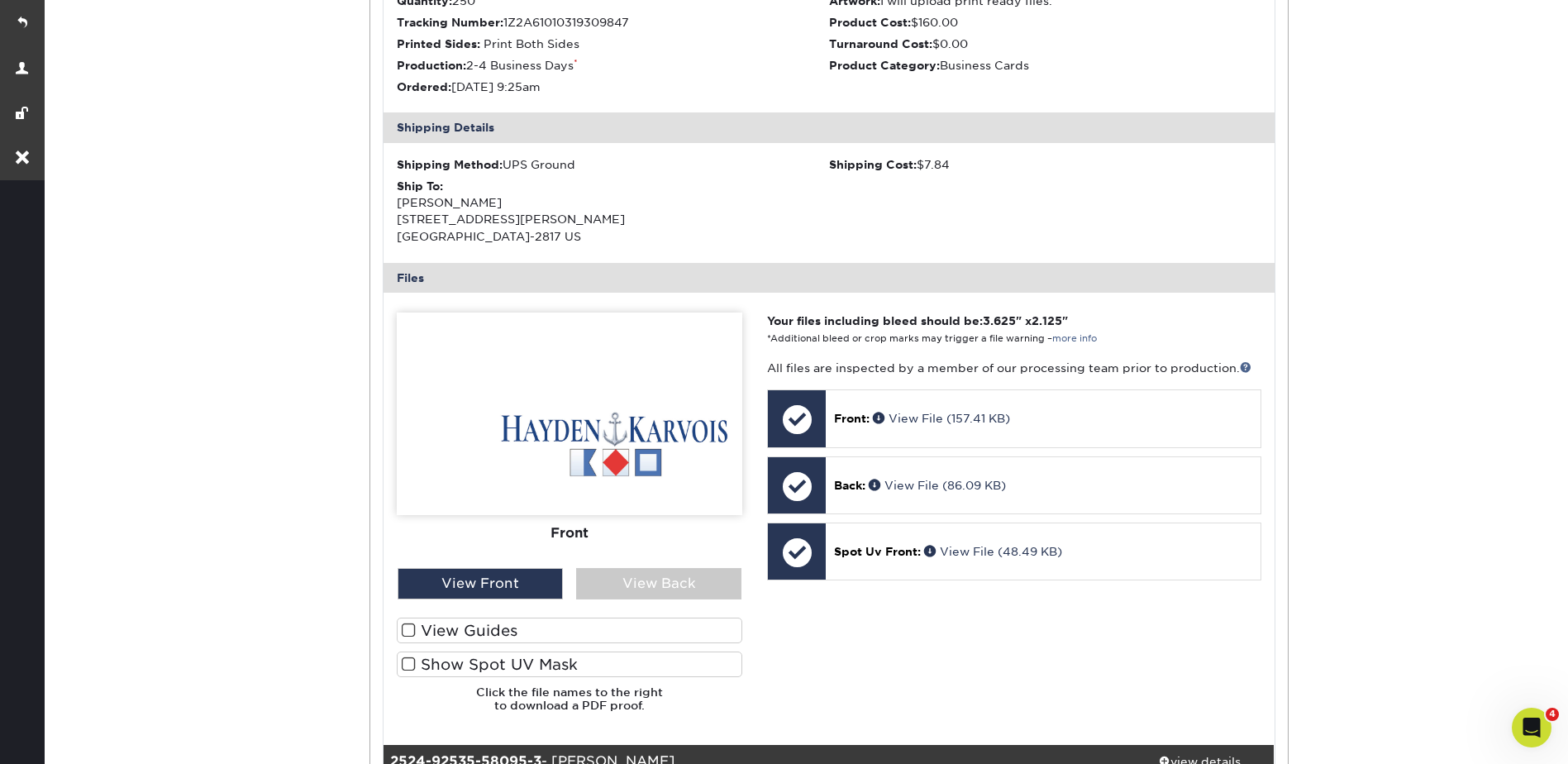
click at [488, 670] on label "Show Spot UV Mask" at bounding box center [569, 664] width 345 height 26
click at [0, 0] on input "Show Spot UV Mask" at bounding box center [0, 0] width 0 height 0
click at [462, 661] on label "Show Spot UV Mask" at bounding box center [569, 664] width 345 height 26
click at [0, 0] on input "Show Spot UV Mask" at bounding box center [0, 0] width 0 height 0
click at [655, 586] on div "View Back" at bounding box center [659, 583] width 165 height 31
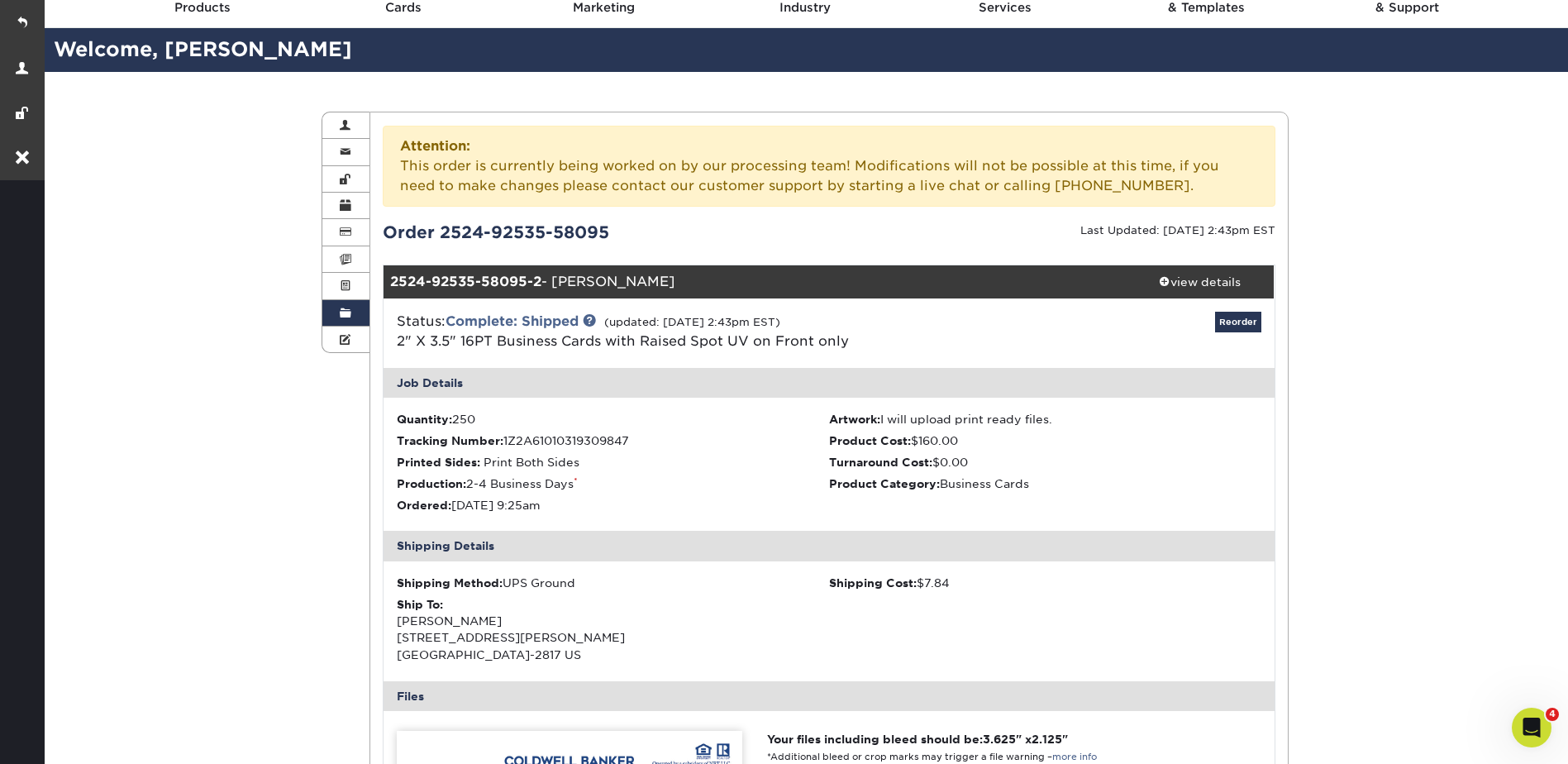
scroll to position [0, 0]
